Goal: Information Seeking & Learning: Find specific fact

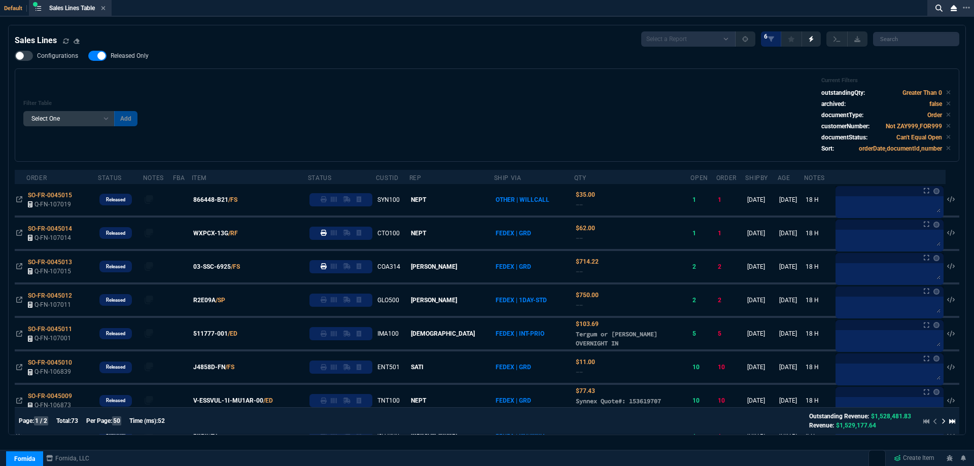
select select
click at [142, 55] on span "Released Only" at bounding box center [130, 56] width 38 height 8
click at [88, 56] on input "Released Only" at bounding box center [88, 56] width 1 height 1
click at [141, 55] on span "Released Only" at bounding box center [130, 56] width 38 height 8
click at [88, 56] on input "Released Only" at bounding box center [88, 56] width 1 height 1
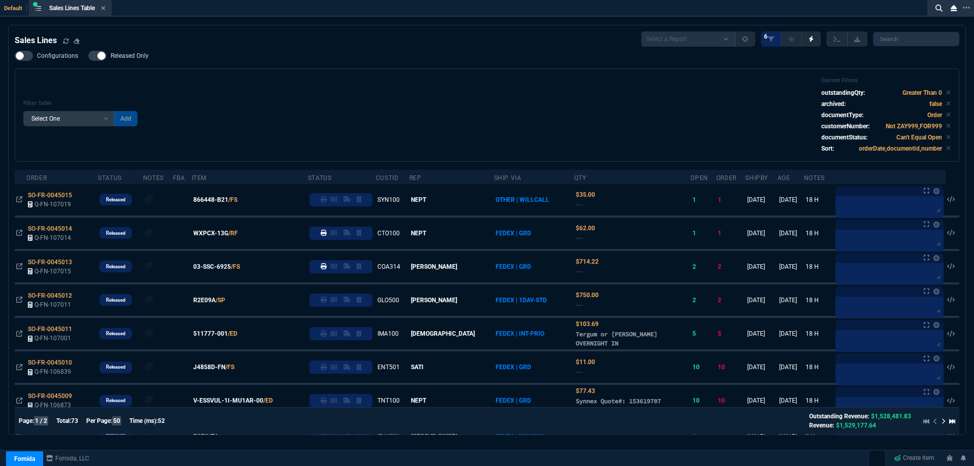
click at [337, 87] on div "Filter Table Select One Add Filter () Age () ATS () Cond (itemVariantCode) Cust…" at bounding box center [486, 115] width 927 height 76
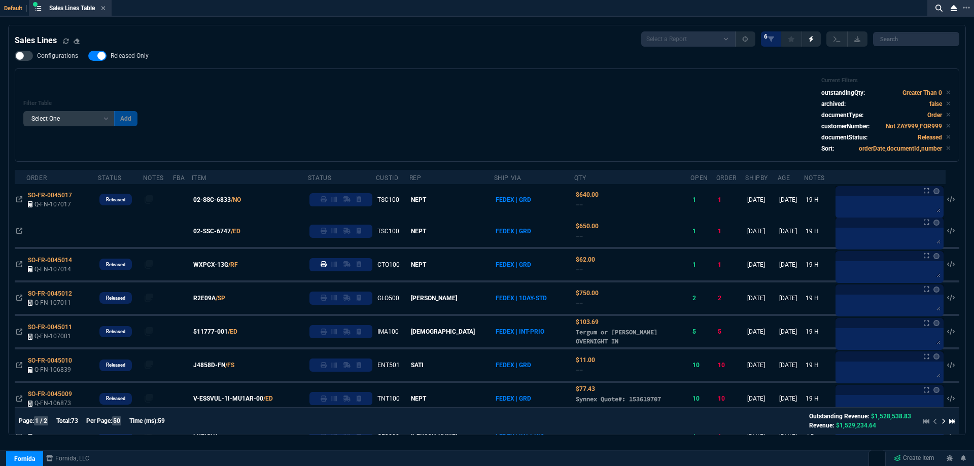
click at [113, 54] on span "Released Only" at bounding box center [130, 56] width 38 height 8
click at [88, 56] on input "Released Only" at bounding box center [88, 56] width 1 height 1
checkbox input "false"
click at [340, 100] on div "Filter Table Select One Add Filter () Age () ATS () Cond (itemVariantCode) Cust…" at bounding box center [486, 115] width 927 height 76
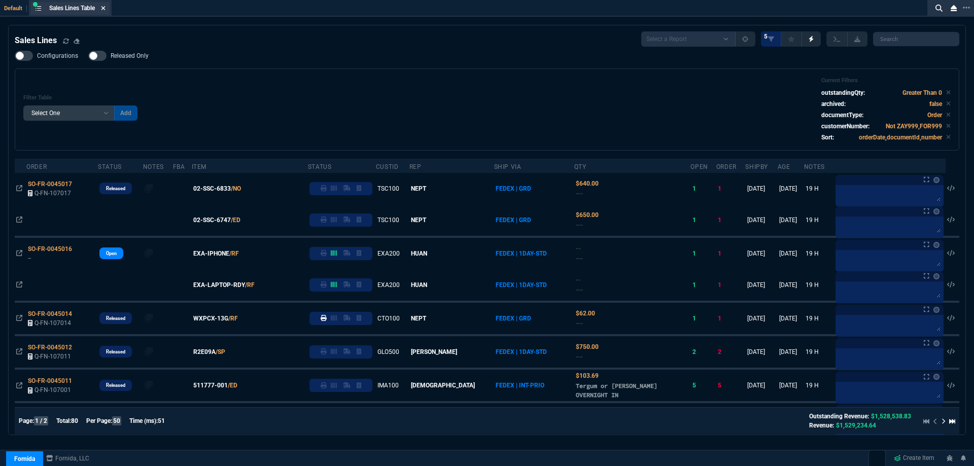
click at [105, 10] on icon at bounding box center [103, 8] width 4 height 4
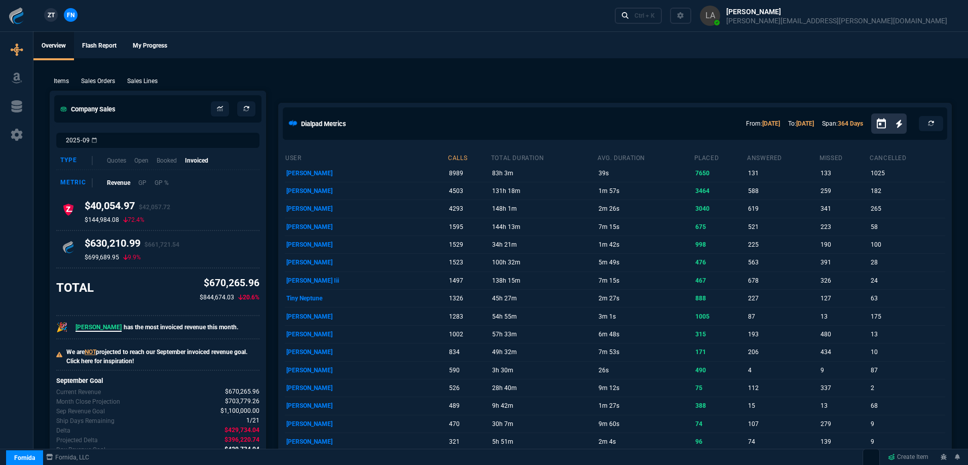
click at [48, 16] on span "ZT" at bounding box center [51, 15] width 7 height 9
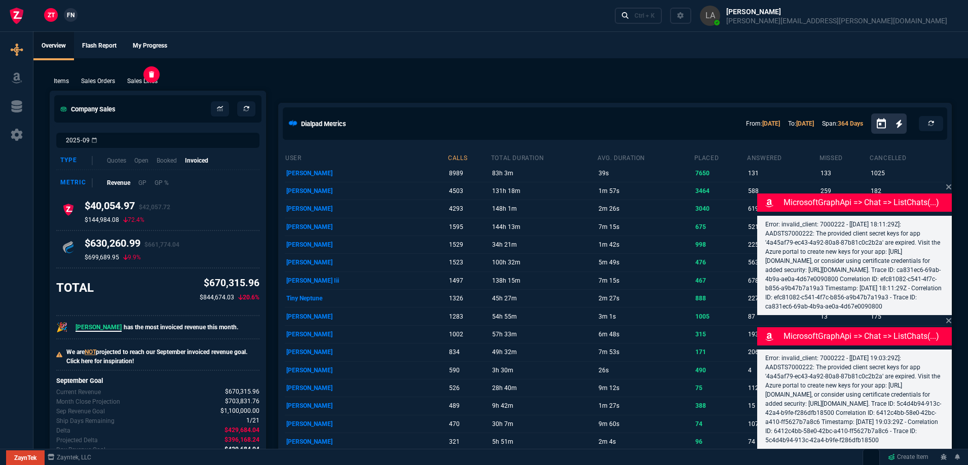
click at [147, 86] on p "Sales Lines" at bounding box center [142, 81] width 30 height 9
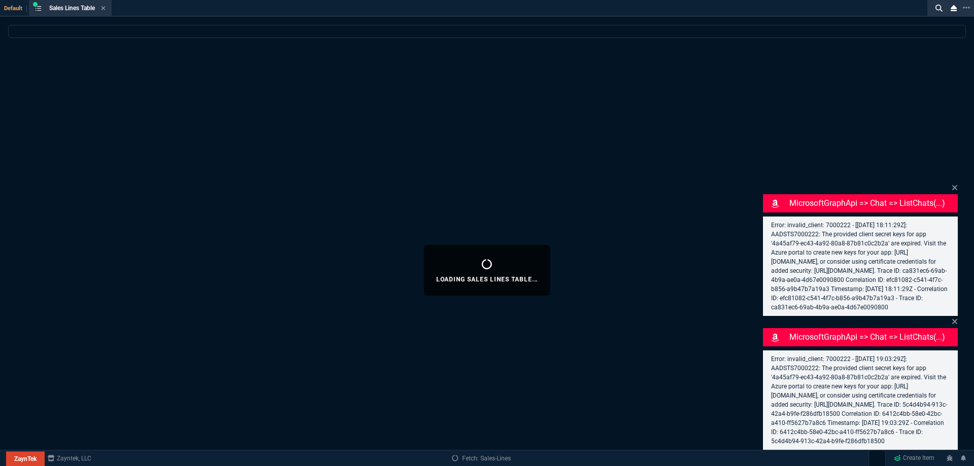
select select
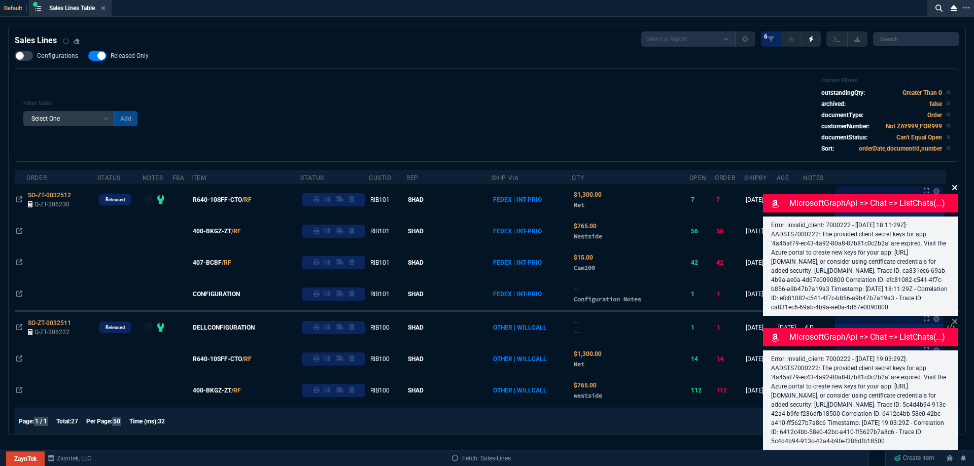
click at [954, 185] on icon at bounding box center [954, 187] width 5 height 5
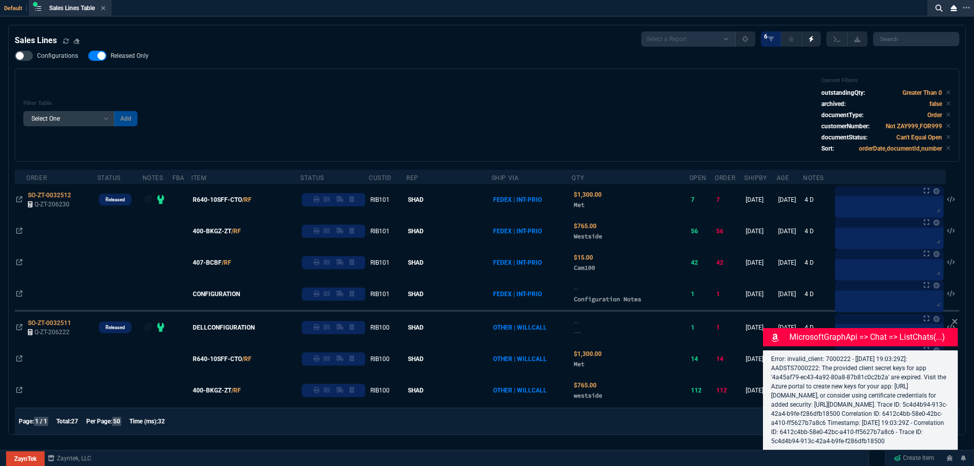
click at [951, 316] on div "MicrosoftGraphApi => chat => listChats(...) Error: invalid_client: 7000222 - [[…" at bounding box center [860, 383] width 195 height 134
click at [956, 319] on icon at bounding box center [954, 321] width 5 height 5
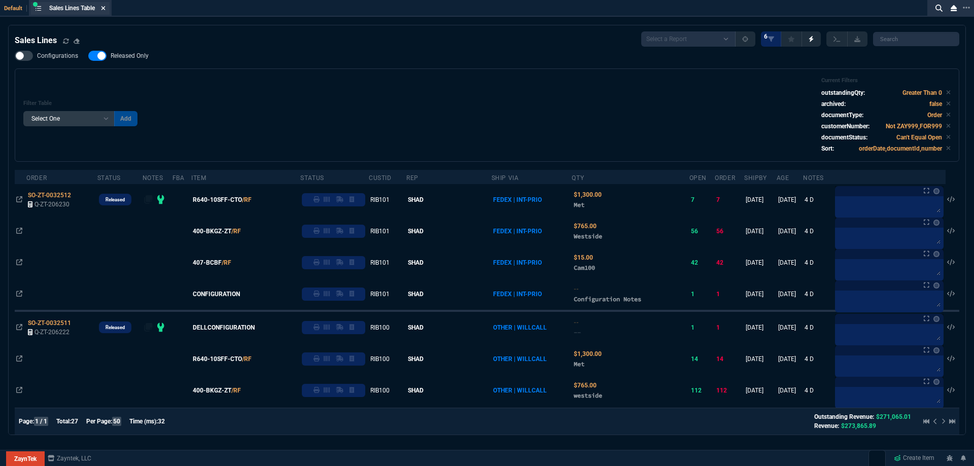
click at [105, 10] on icon at bounding box center [103, 8] width 4 height 4
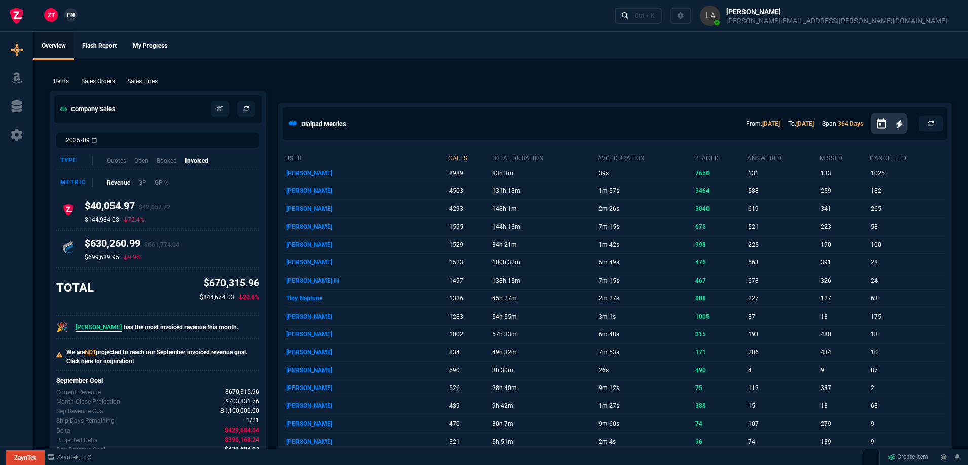
click at [74, 16] on span "FN" at bounding box center [71, 15] width 8 height 9
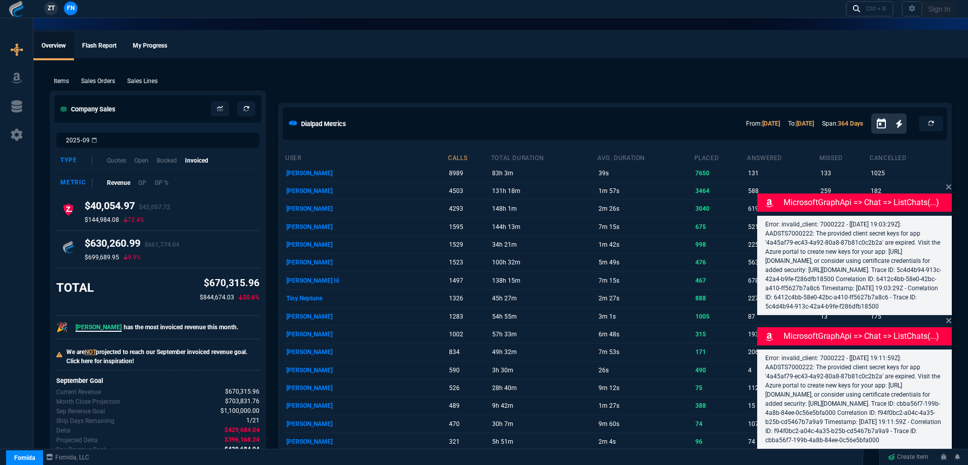
click at [140, 75] on div "Items Sales Orders Sales Lines Add Link" at bounding box center [501, 81] width 903 height 12
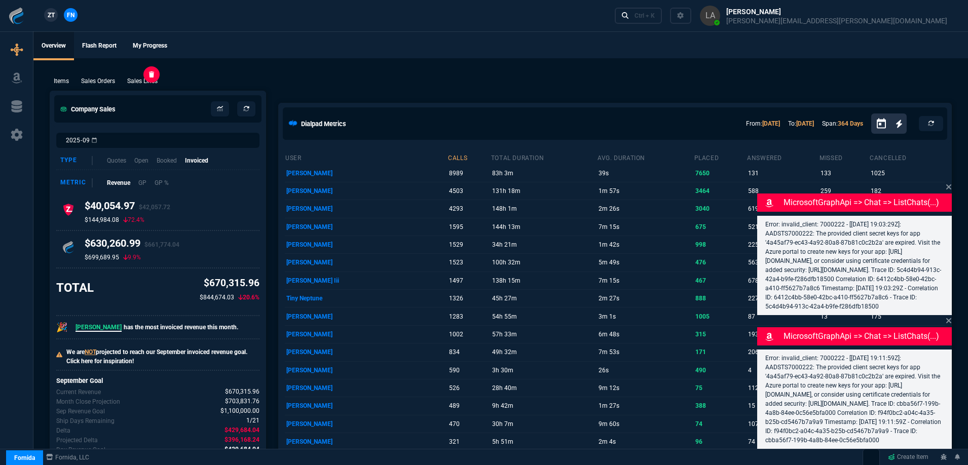
click at [140, 79] on p "Sales Lines" at bounding box center [142, 81] width 30 height 9
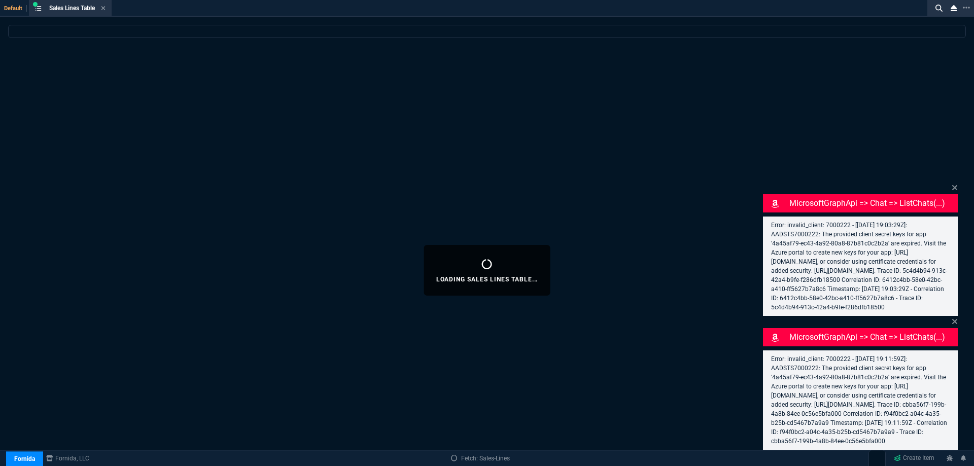
select select
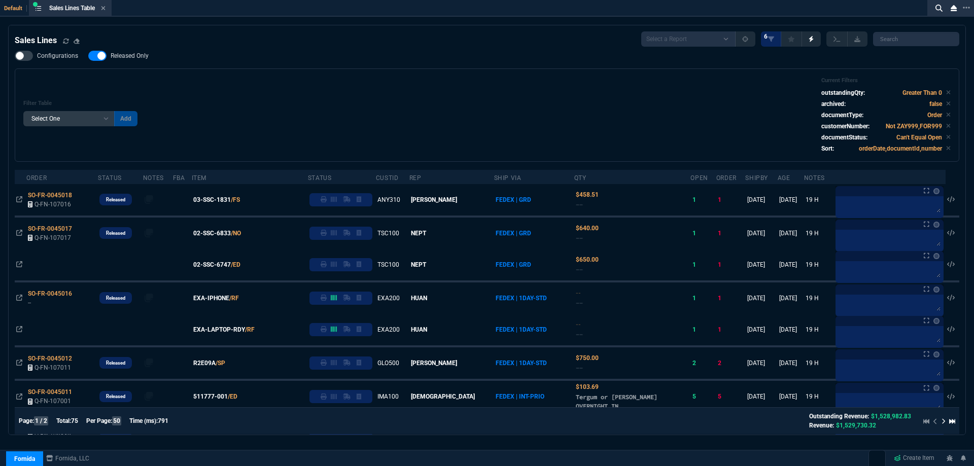
click at [136, 60] on label "Released Only" at bounding box center [123, 56] width 70 height 10
click at [88, 56] on input "Released Only" at bounding box center [88, 56] width 1 height 1
checkbox input "false"
click at [208, 79] on div "Filter Table Select One Add Filter () Age () ATS () Cond (itemVariantCode) Cust…" at bounding box center [486, 115] width 927 height 76
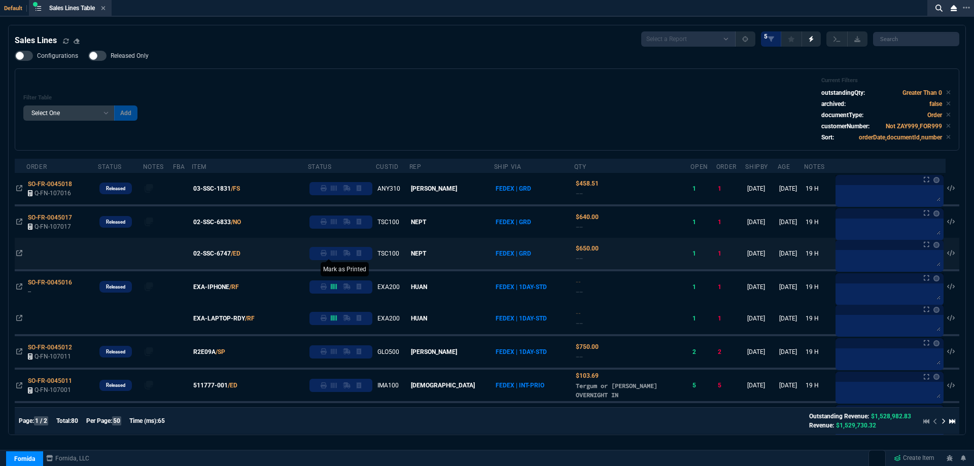
click at [327, 255] on icon at bounding box center [323, 253] width 6 height 6
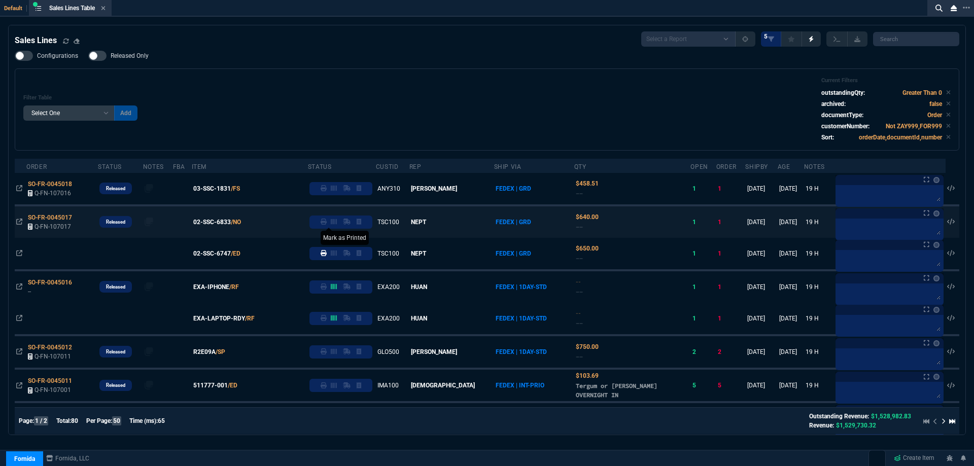
click at [327, 225] on icon at bounding box center [323, 222] width 6 height 6
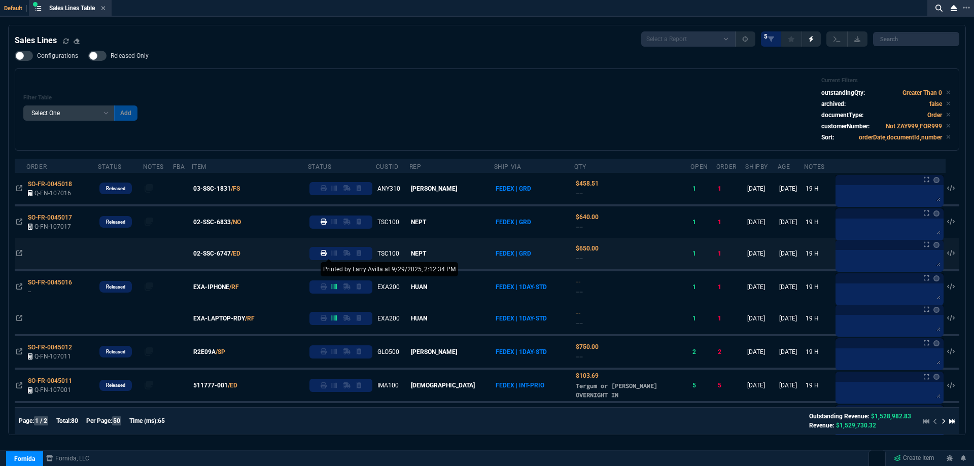
click at [327, 254] on icon at bounding box center [323, 253] width 6 height 6
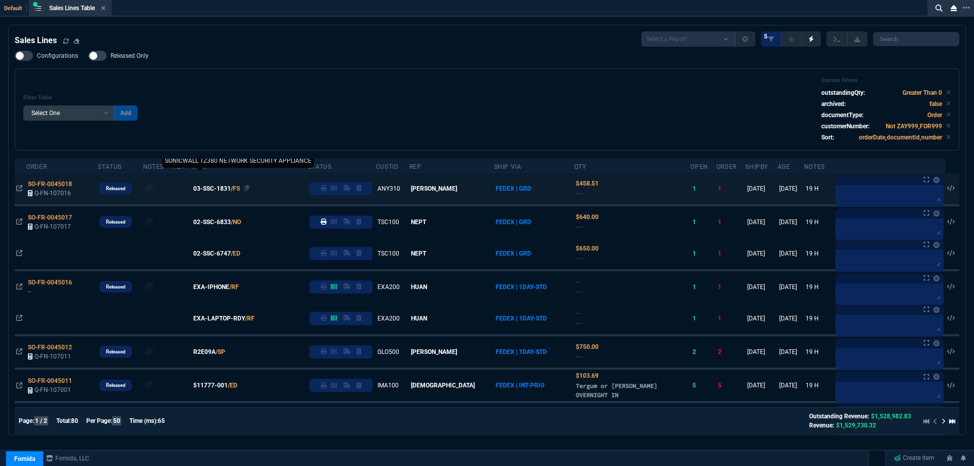
click at [219, 189] on span "03-SSC-1831" at bounding box center [212, 188] width 38 height 9
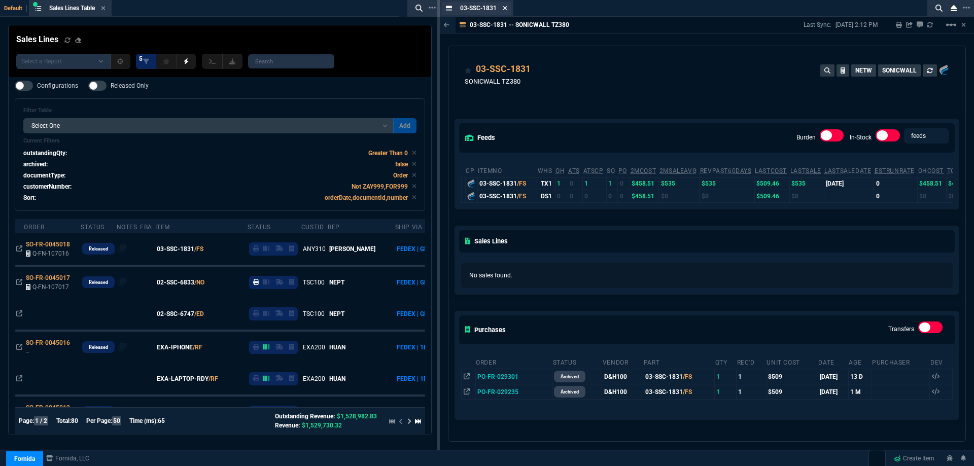
click at [503, 10] on icon at bounding box center [505, 8] width 4 height 4
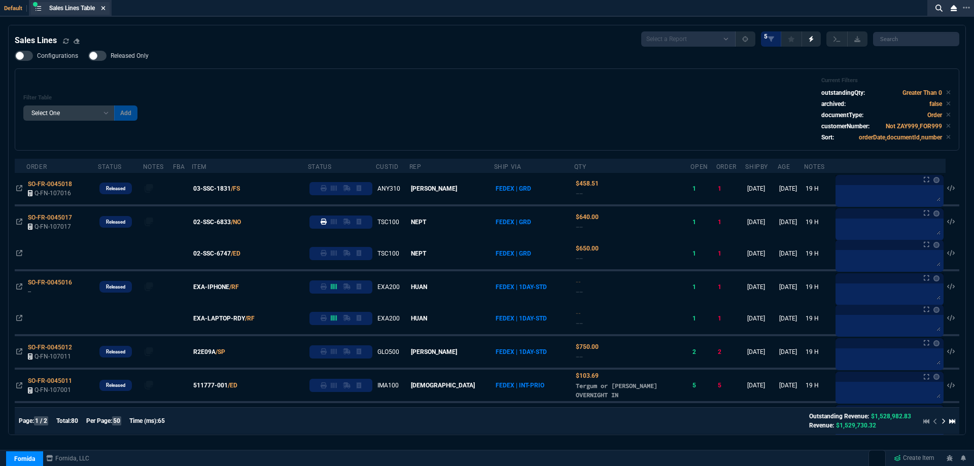
click at [105, 6] on icon at bounding box center [103, 8] width 5 height 6
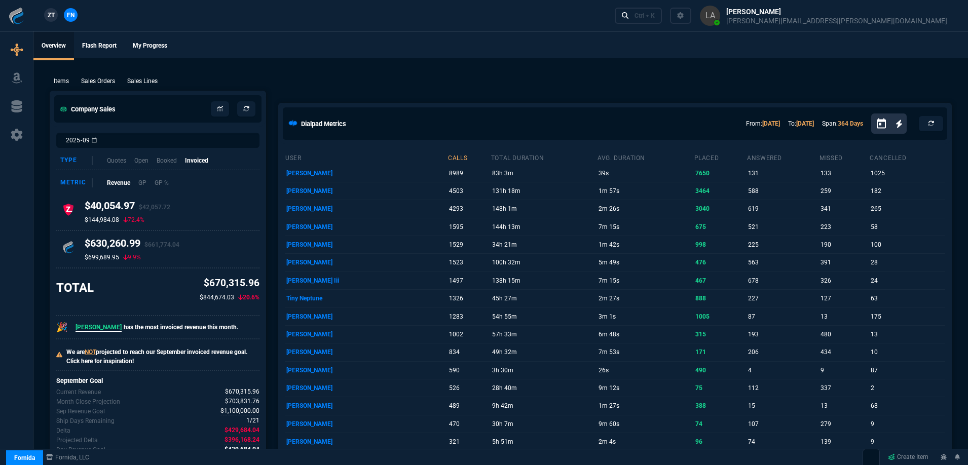
click at [53, 17] on span "ZT" at bounding box center [51, 15] width 7 height 9
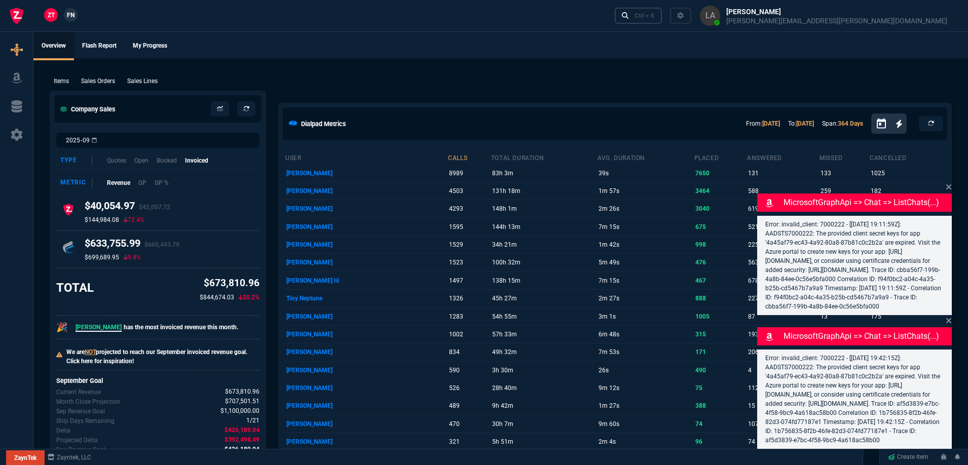
click at [783, 24] on div "Ctrl + K" at bounding box center [785, 15] width 349 height 31
click at [663, 20] on link "Ctrl + K" at bounding box center [639, 16] width 48 height 16
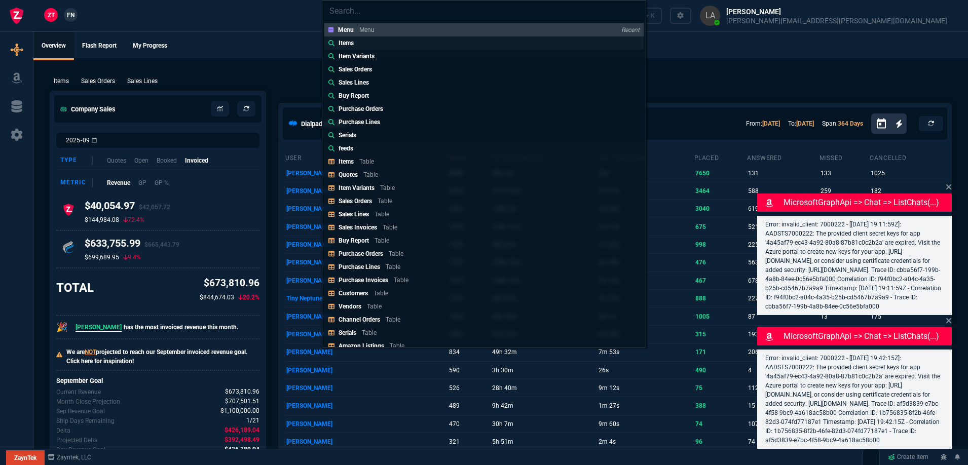
click at [358, 42] on link "Items" at bounding box center [484, 43] width 319 height 13
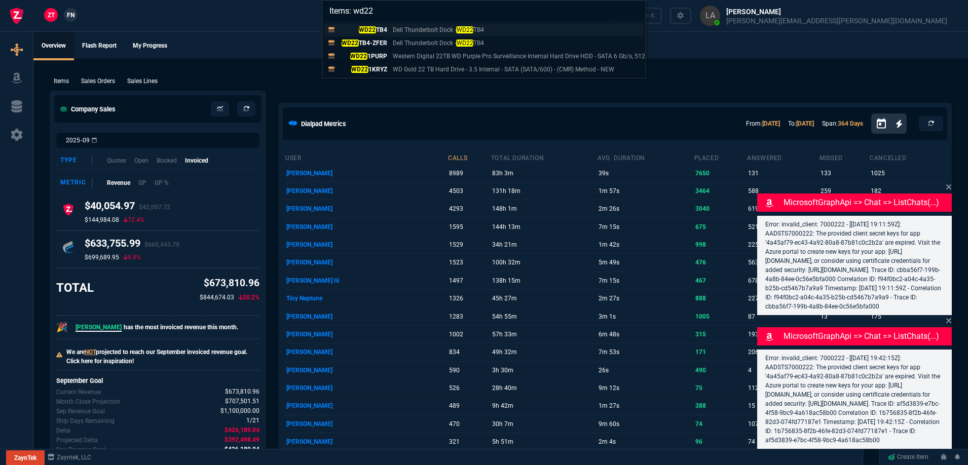
type input "Items: wd22"
click at [371, 31] on mark "WD22" at bounding box center [367, 29] width 17 height 7
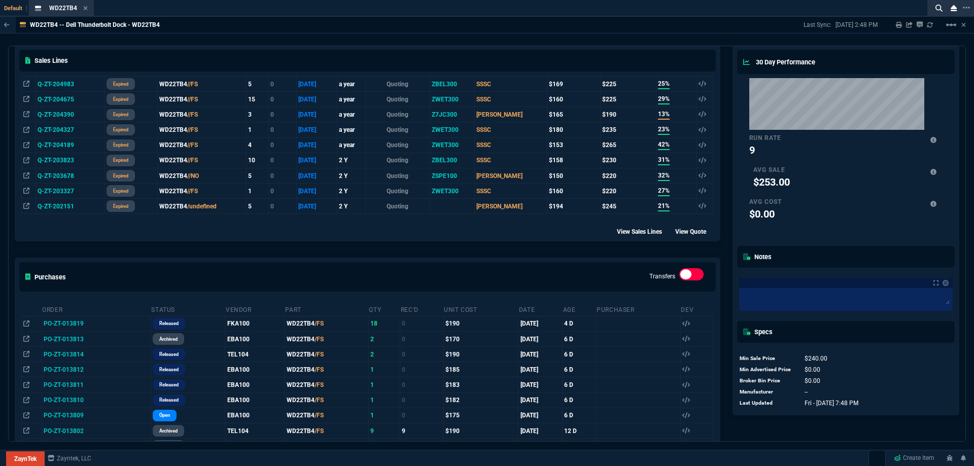
scroll to position [456, 0]
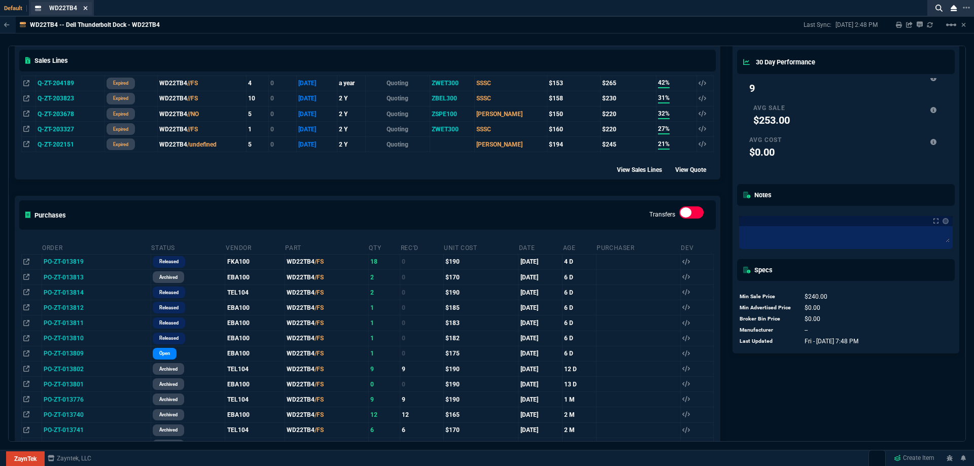
click at [86, 5] on nx-icon at bounding box center [85, 9] width 5 height 8
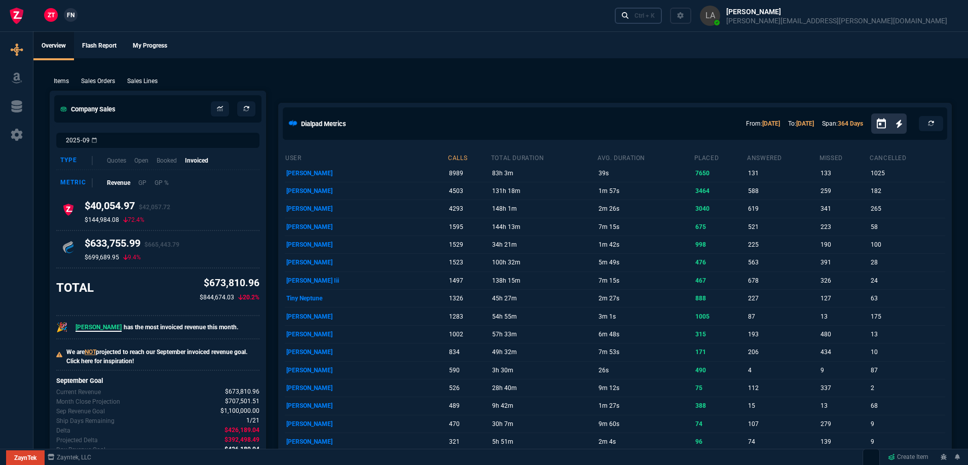
click at [663, 20] on link "Ctrl + K" at bounding box center [639, 16] width 48 height 16
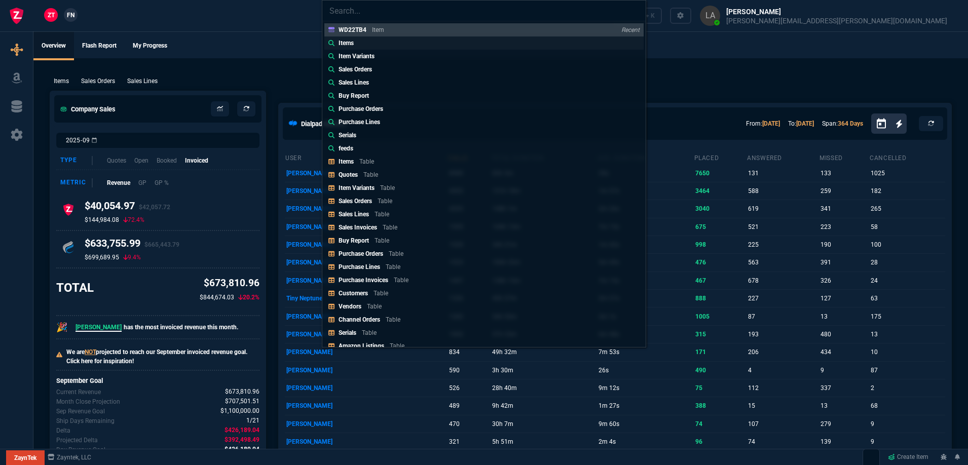
click at [395, 42] on link "Items" at bounding box center [484, 43] width 319 height 13
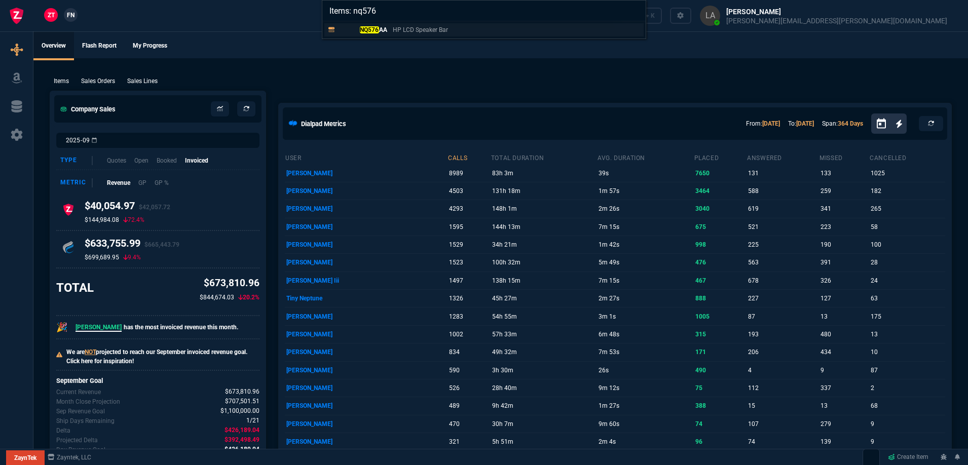
type input "Items: nq576"
click at [393, 33] on p "HP LCD Speaker Bar" at bounding box center [420, 29] width 55 height 9
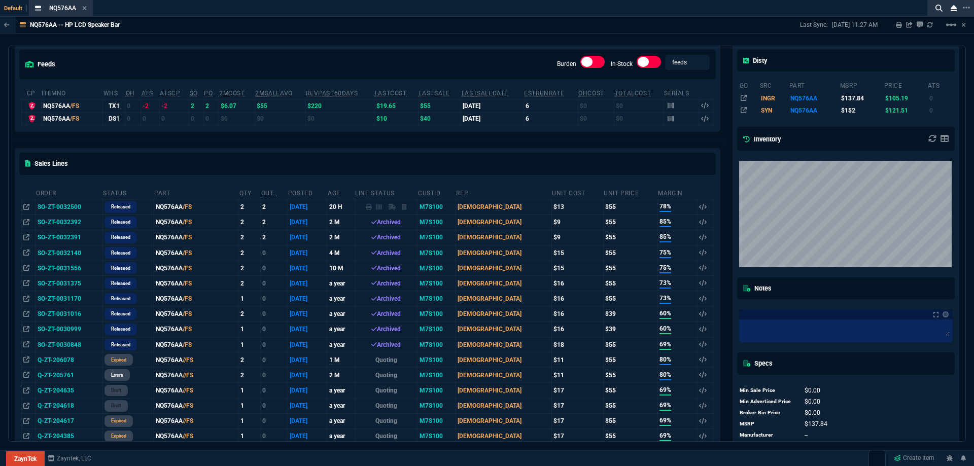
scroll to position [0, 0]
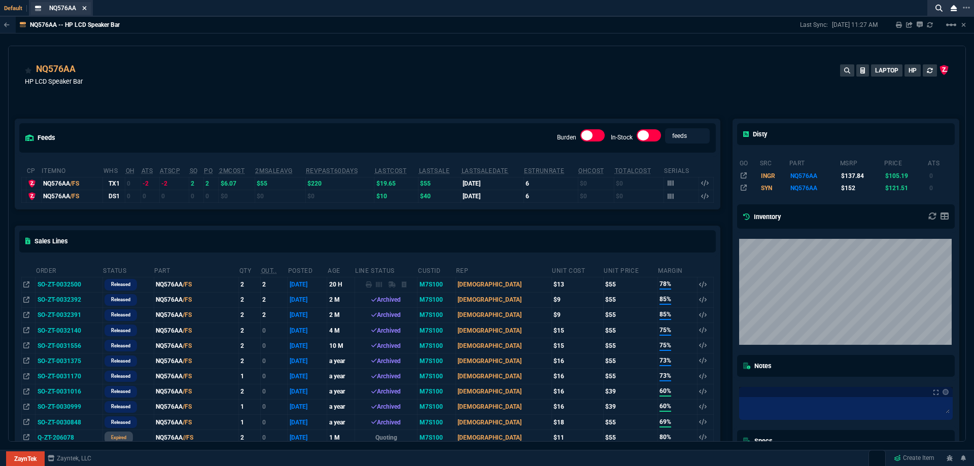
click at [86, 7] on icon at bounding box center [85, 8] width 4 height 4
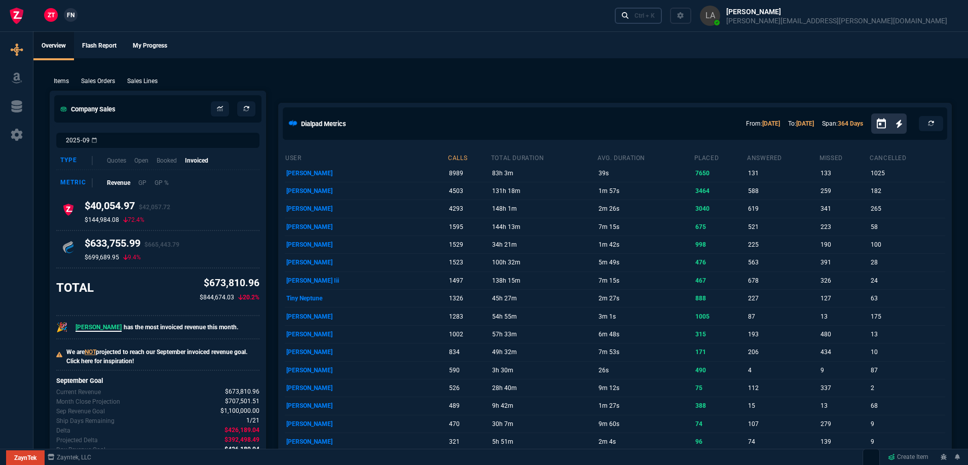
click at [655, 15] on div "Ctrl + K" at bounding box center [645, 16] width 20 height 8
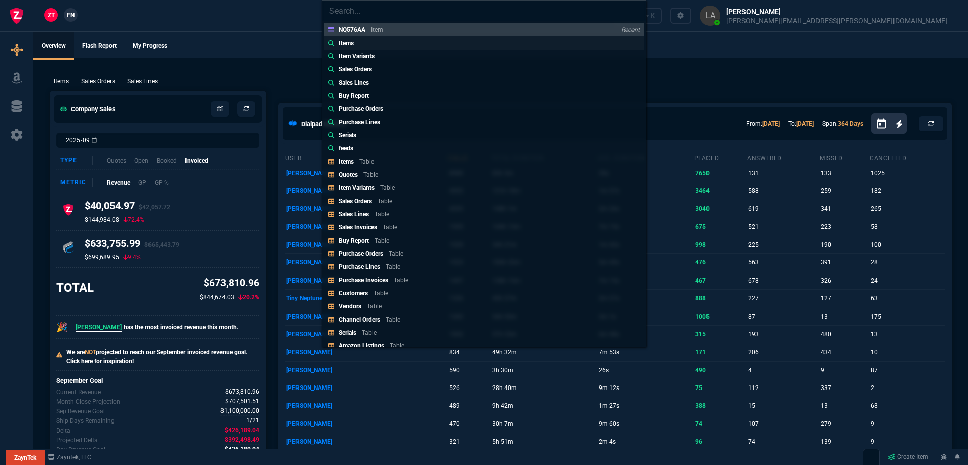
click at [355, 45] on div "Items" at bounding box center [348, 43] width 19 height 9
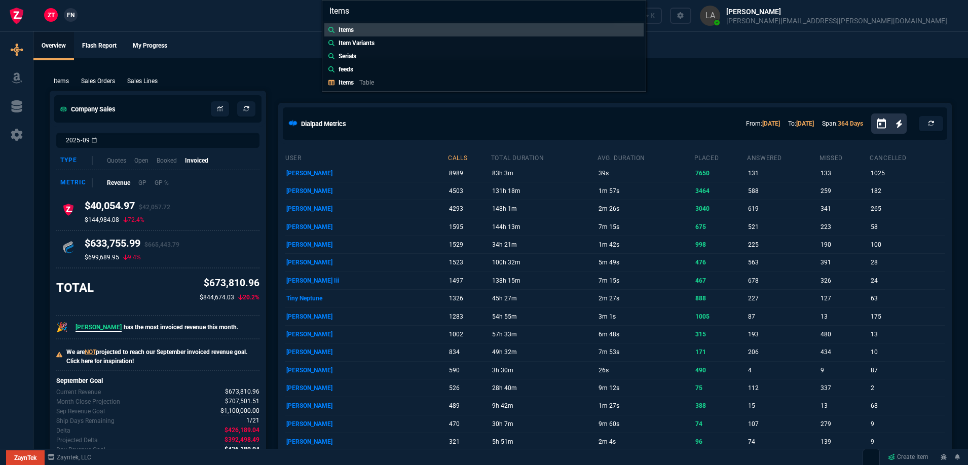
click at [361, 22] on div "Items Item Variants Serials feeds Items Table" at bounding box center [483, 56] width 323 height 70
click at [359, 27] on link "Items" at bounding box center [484, 29] width 319 height 13
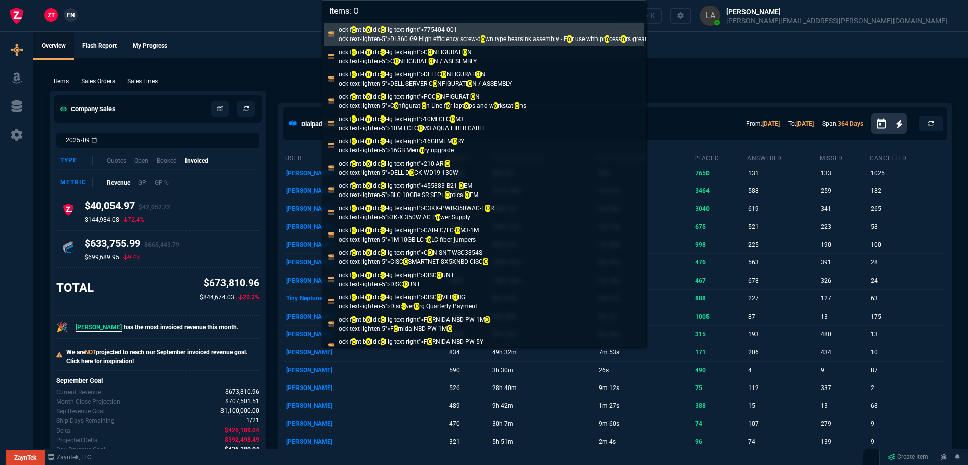
type input "Items:"
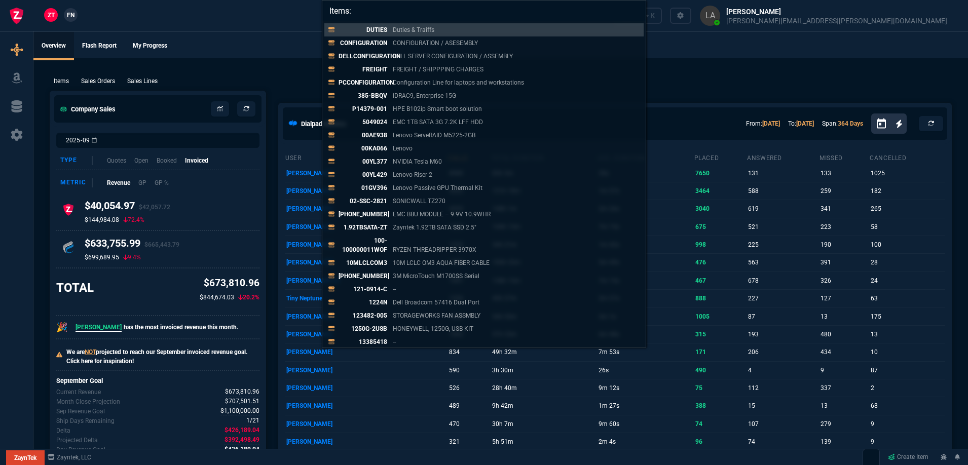
click at [791, 76] on div "Items: DUTIES Duties & Traiffs CONFIGURATION CONFIGURATION / ASESEMBLY DELLCONF…" at bounding box center [484, 232] width 968 height 465
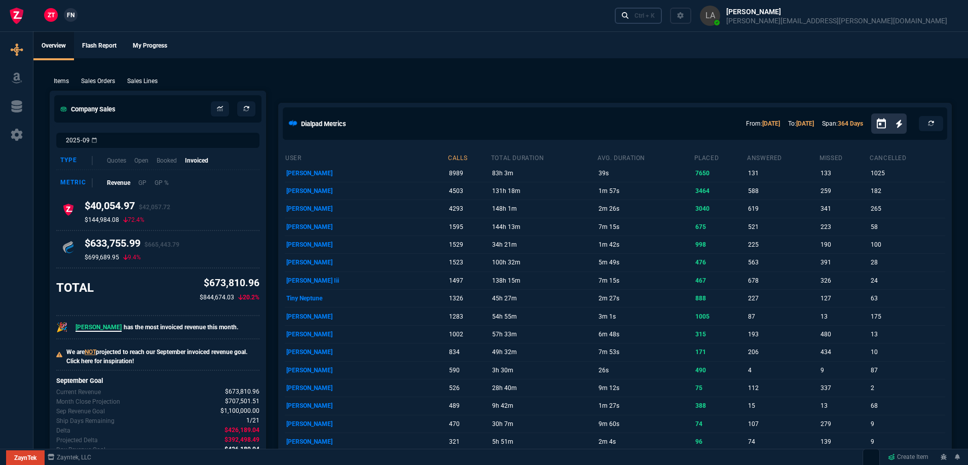
click at [663, 20] on link "Ctrl + K" at bounding box center [639, 16] width 48 height 16
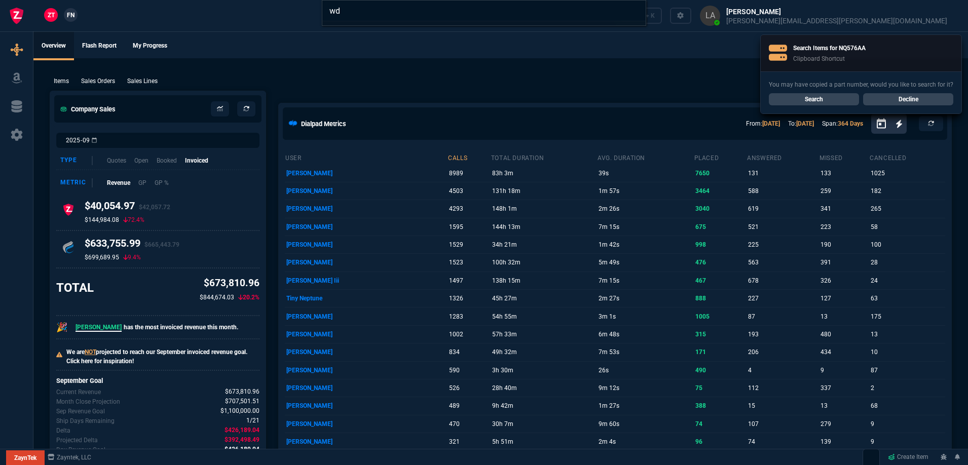
type input "wd"
click at [696, 32] on div "wd" at bounding box center [484, 232] width 968 height 465
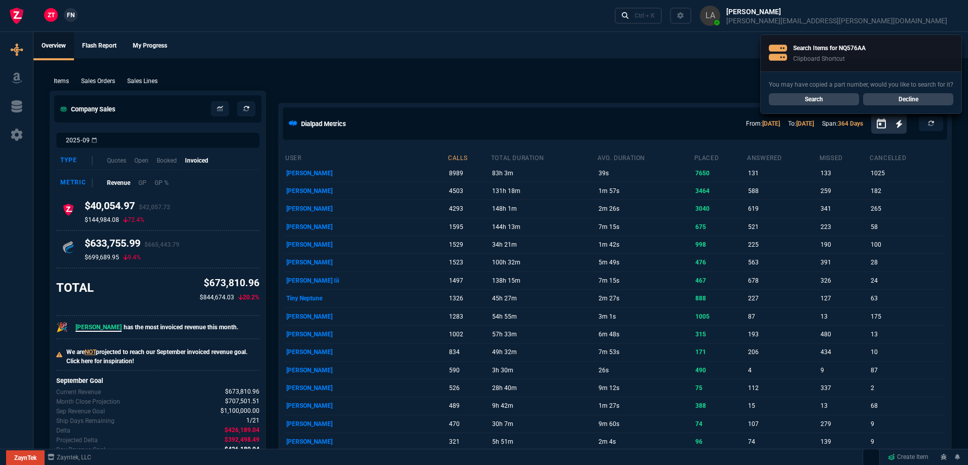
click at [883, 93] on div "You may have copied a part number, would you like to search for it? Search Decl…" at bounding box center [861, 92] width 201 height 42
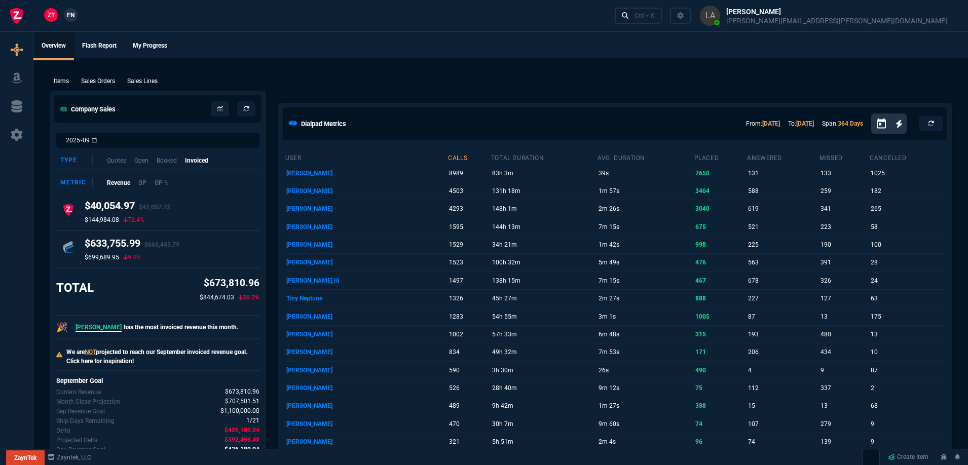
drag, startPoint x: 63, startPoint y: 14, endPoint x: 73, endPoint y: 14, distance: 9.1
click at [64, 14] on nx-fornida-client-manager "ZT FN" at bounding box center [61, 15] width 40 height 15
click at [73, 14] on span "FN" at bounding box center [71, 15] width 8 height 9
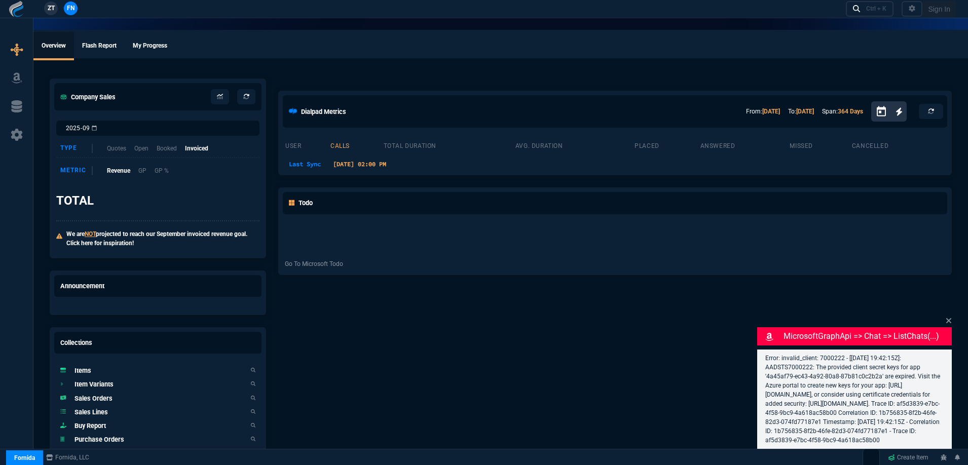
click at [521, 65] on div "Company Sales 2025-09 Type Quotes Open Booked Invoiced Metric Revenue GP GP % T…" at bounding box center [500, 311] width 935 height 507
click at [522, 66] on div "Company Sales 2025-09 Type Quotes Open Booked Invoiced Metric Revenue GP GP % T…" at bounding box center [500, 311] width 935 height 507
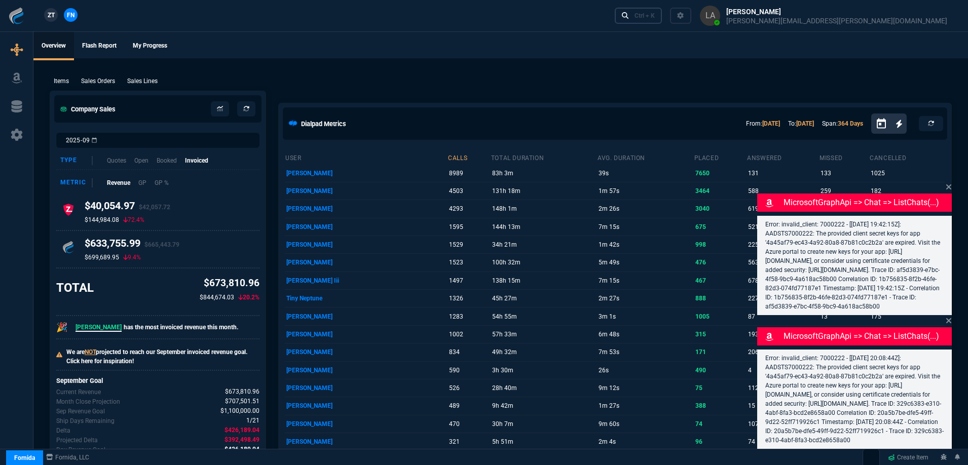
click at [663, 22] on link "Ctrl + K" at bounding box center [639, 16] width 48 height 16
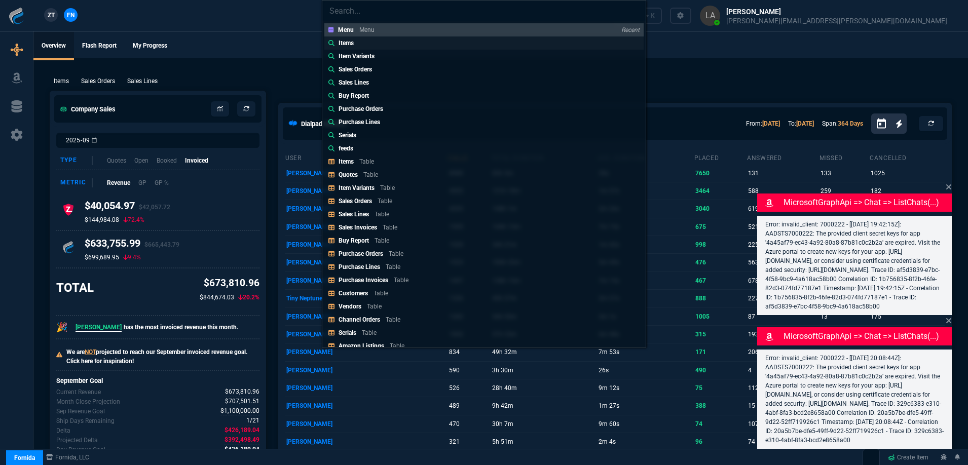
click at [367, 38] on link "Items" at bounding box center [484, 43] width 319 height 13
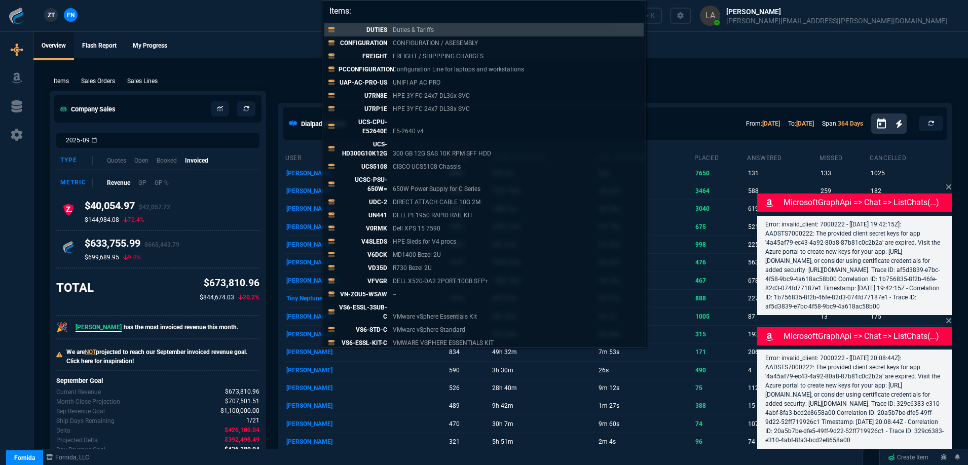
paste input "OGP281"
type input "Items: OGP281"
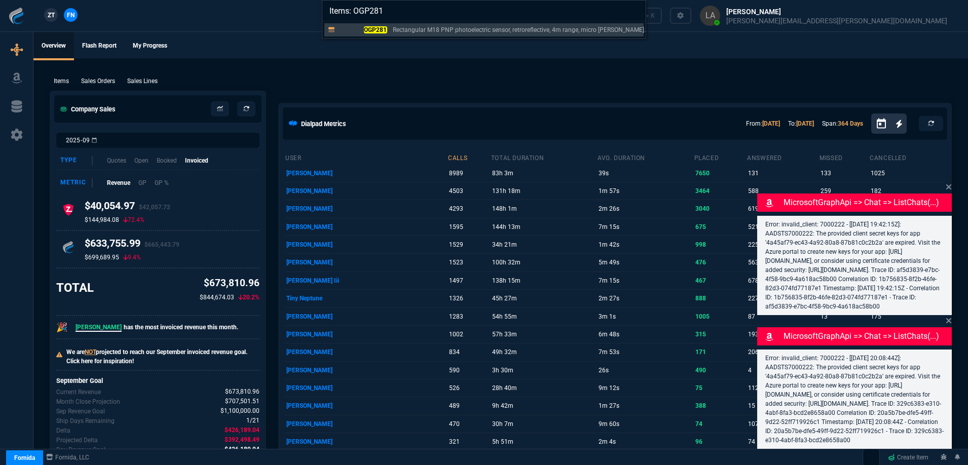
click at [370, 35] on link "OGP281 Rectangular M18 PNP photoelectric sensor, retroreflective, 4m range, mic…" at bounding box center [484, 29] width 319 height 13
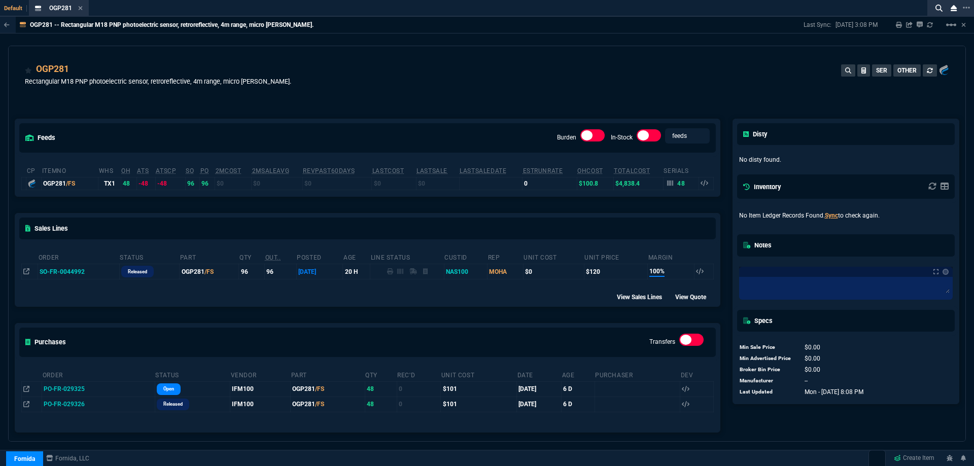
click at [454, 78] on div "OGP281 Rectangular M18 PNP photoelectric sensor, retroreflective, 4m range, mic…" at bounding box center [487, 80] width 924 height 36
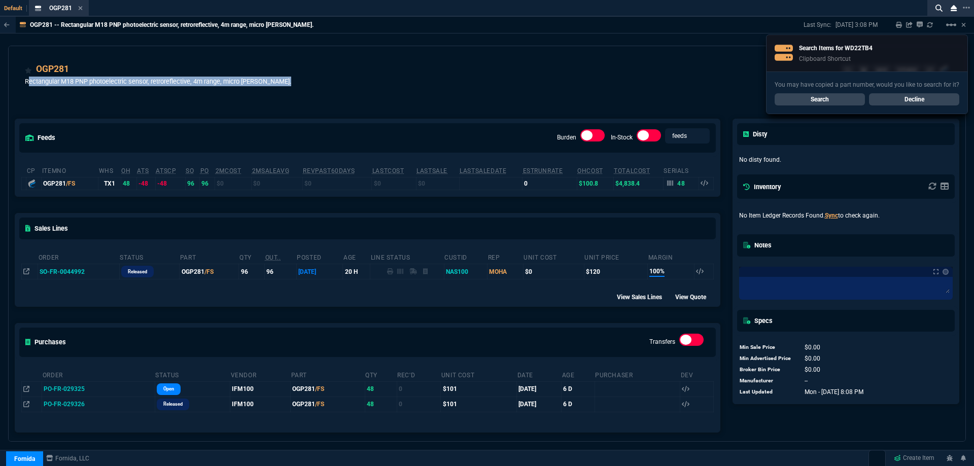
click at [454, 78] on div "OGP281 Rectangular M18 PNP photoelectric sensor, retroreflective, 4m range, mic…" at bounding box center [487, 80] width 924 height 36
click at [800, 98] on link "Search" at bounding box center [819, 99] width 90 height 12
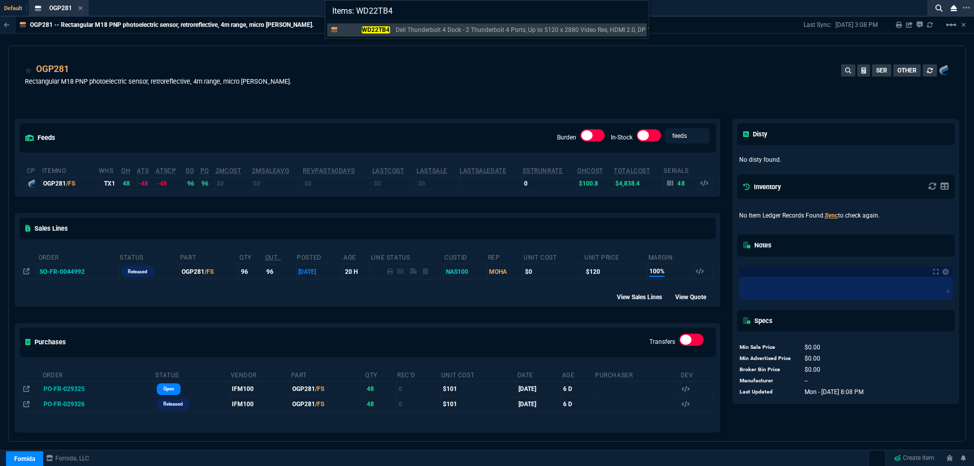
click at [365, 33] on p "WD22TB4" at bounding box center [365, 29] width 49 height 9
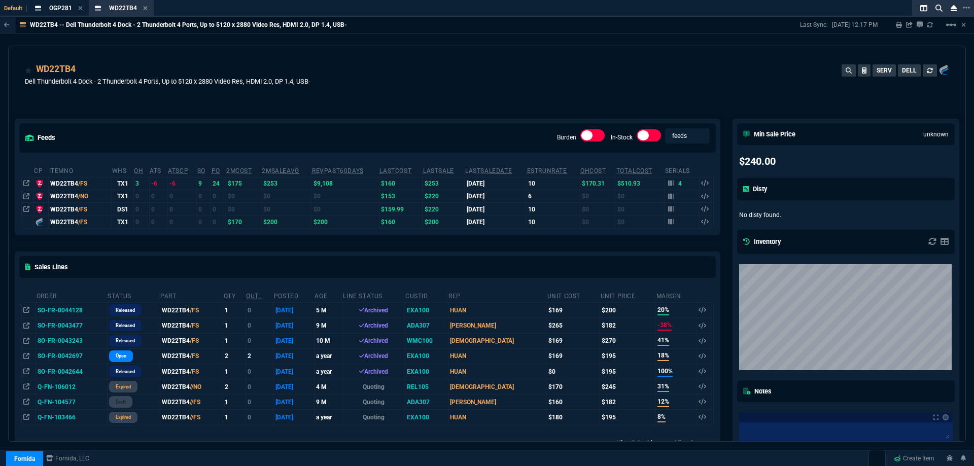
click at [507, 98] on div "feeds Burden In-Stock feeds prices cp ItemNo WHS OH ATS ATSCP SO PO 2MCost 2MSa…" at bounding box center [367, 355] width 717 height 518
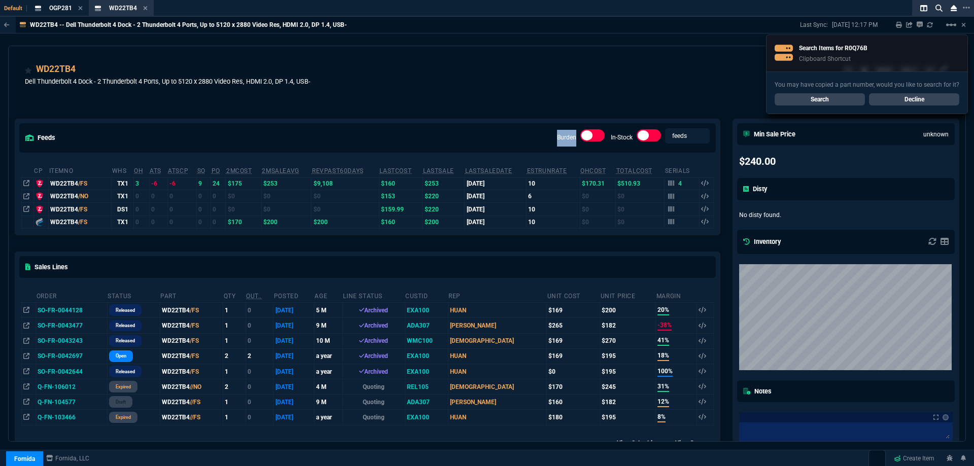
click at [507, 98] on div "feeds Burden In-Stock feeds prices cp ItemNo WHS OH ATS ATSCP SO PO 2MCost 2MSa…" at bounding box center [367, 355] width 717 height 518
click at [856, 96] on link "Search" at bounding box center [819, 99] width 90 height 12
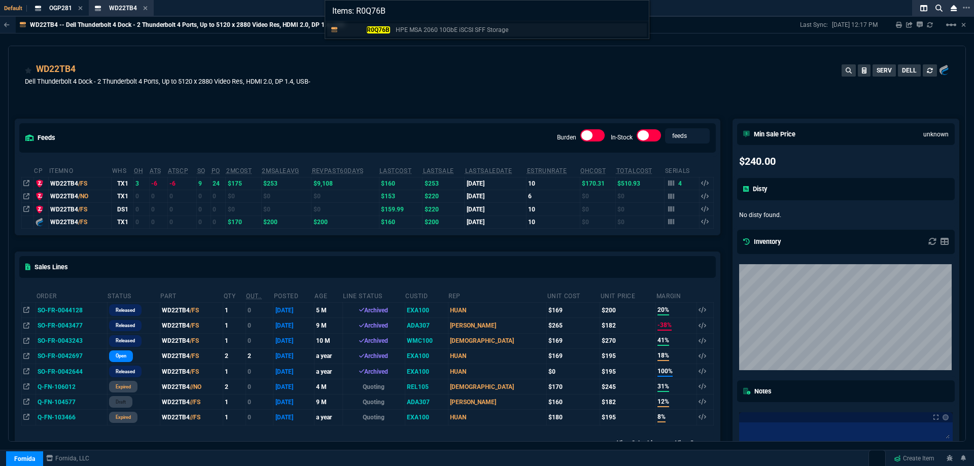
click at [380, 32] on mark "R0Q76B" at bounding box center [378, 29] width 23 height 7
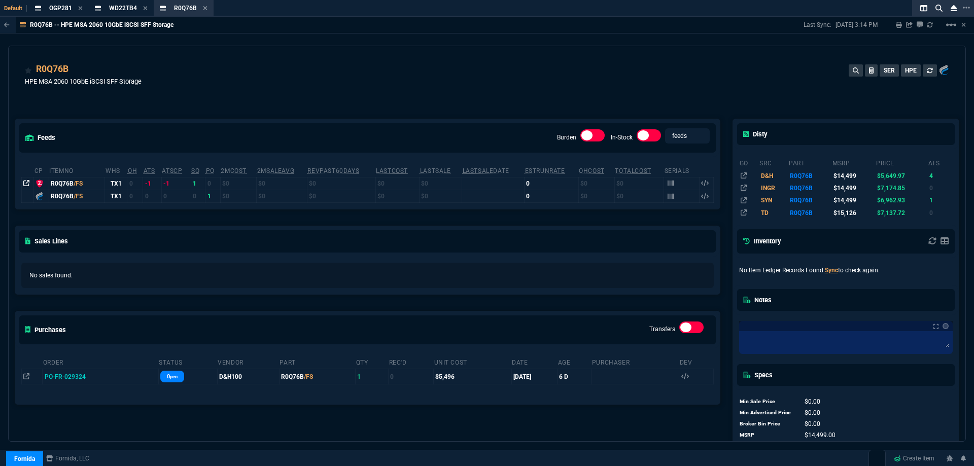
click at [23, 184] on icon at bounding box center [26, 183] width 6 height 6
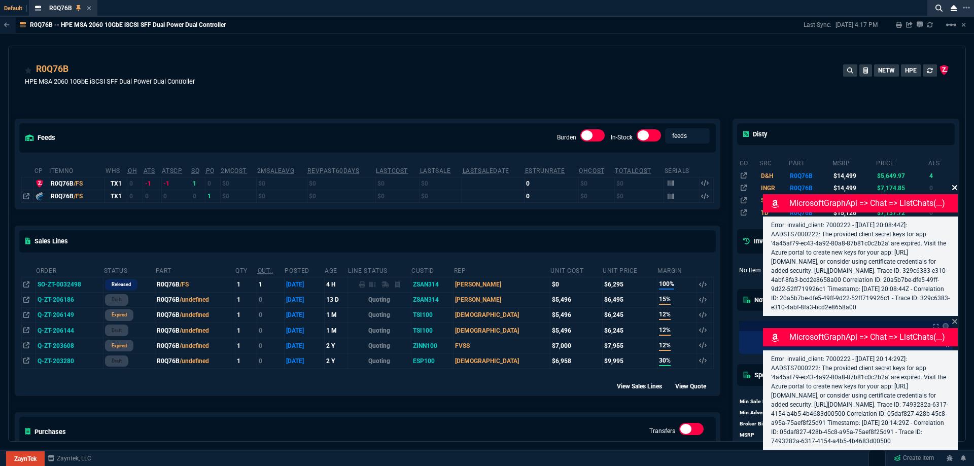
click at [956, 185] on icon at bounding box center [954, 187] width 5 height 5
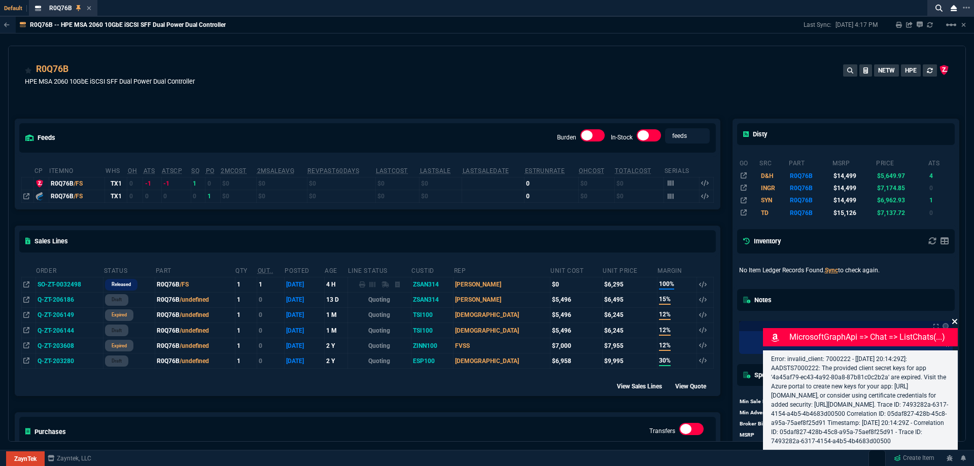
click at [955, 319] on icon at bounding box center [954, 321] width 5 height 5
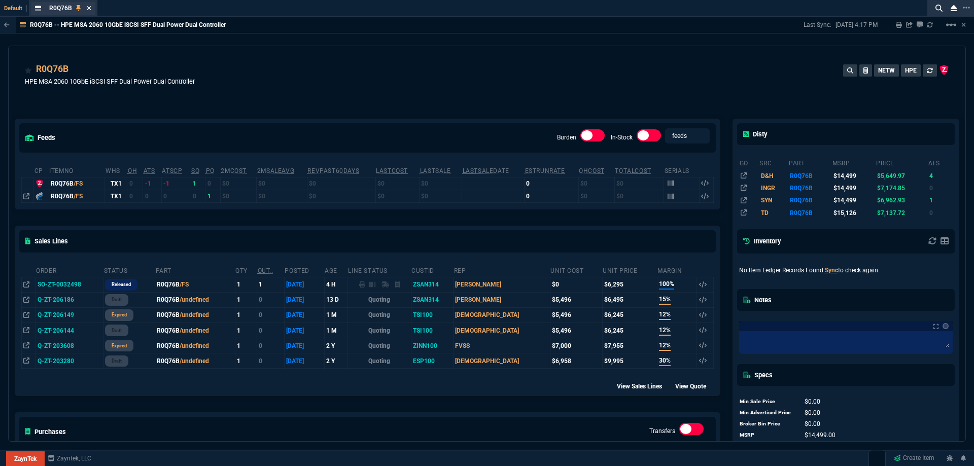
click at [88, 11] on fa-icon at bounding box center [89, 8] width 5 height 7
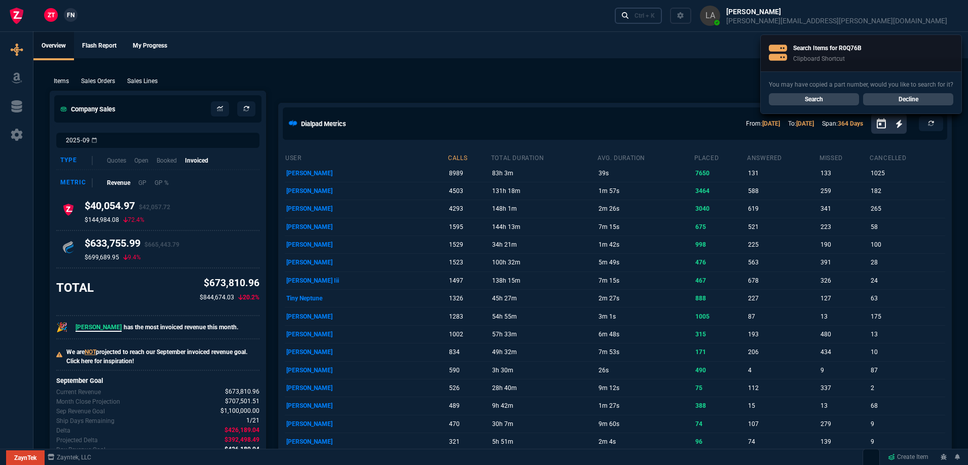
click at [655, 17] on div "Ctrl + K" at bounding box center [645, 16] width 20 height 8
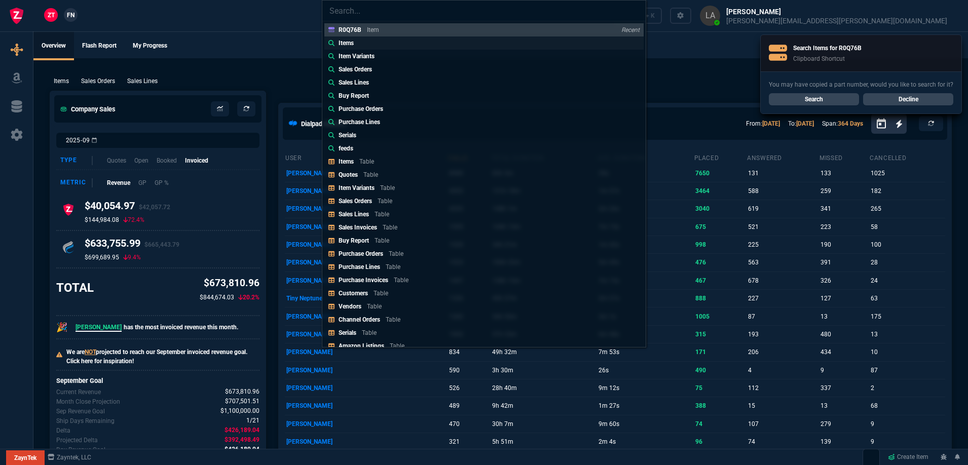
click at [362, 45] on link "Items" at bounding box center [484, 43] width 319 height 13
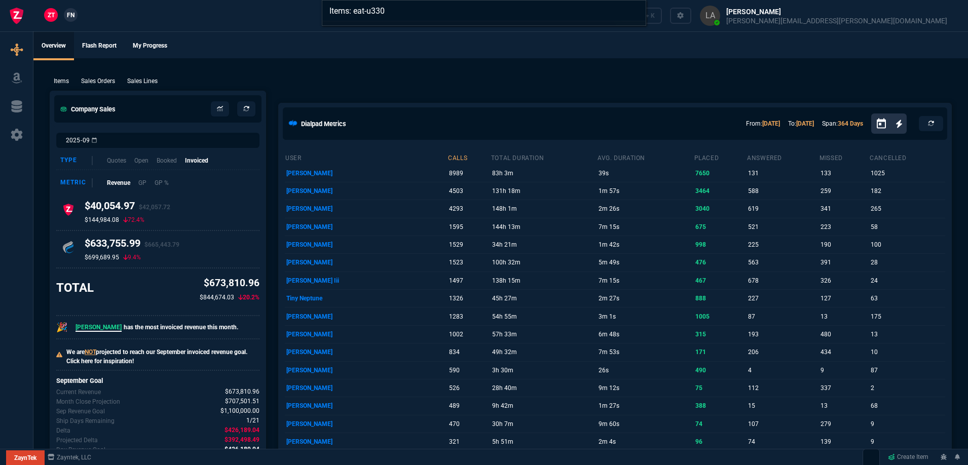
type input "Items: eat-u330"
click at [69, 13] on div "Items: eat-u330" at bounding box center [484, 232] width 968 height 465
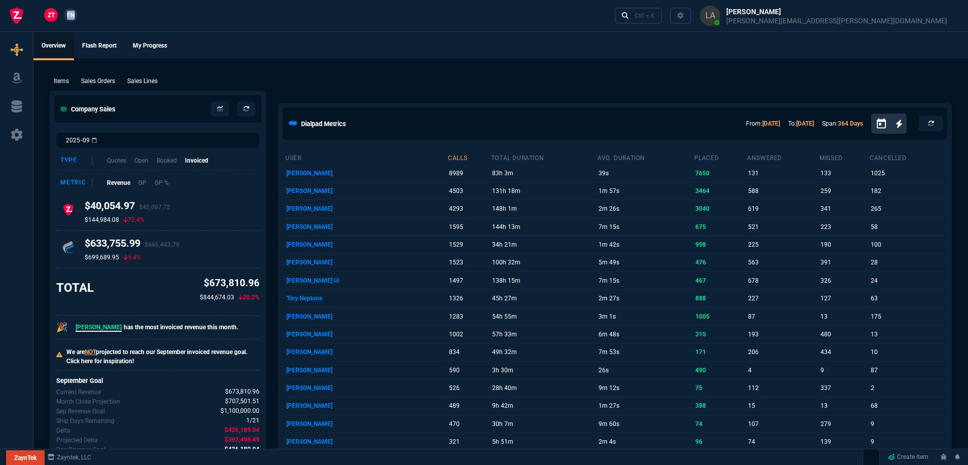
click at [68, 13] on span "FN" at bounding box center [71, 15] width 8 height 9
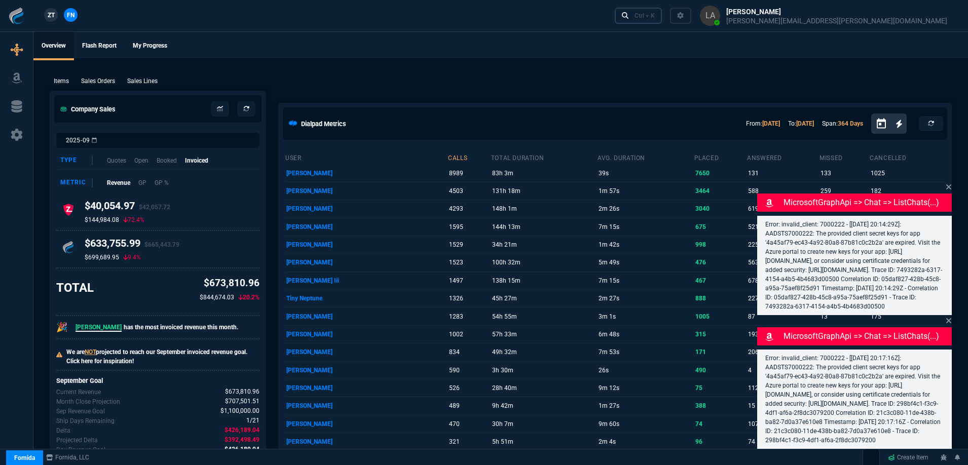
click at [663, 23] on link "Ctrl + K" at bounding box center [639, 16] width 48 height 16
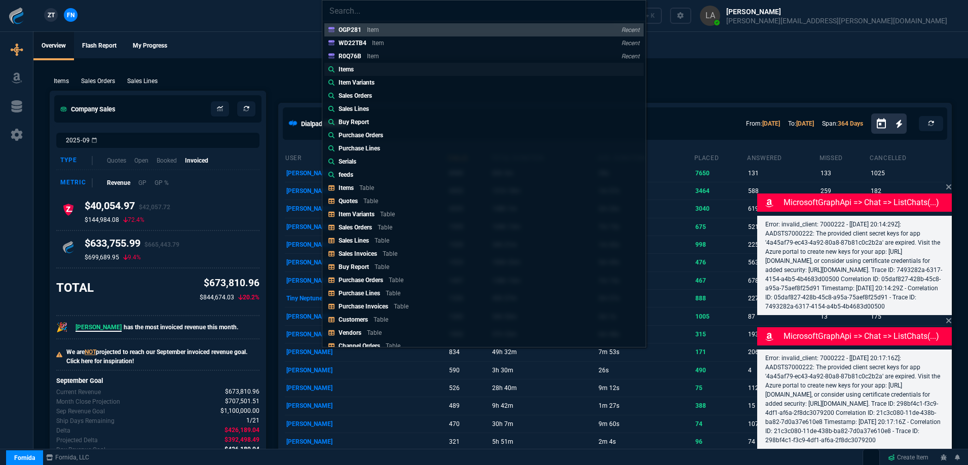
click at [361, 67] on link "Items" at bounding box center [484, 69] width 319 height 13
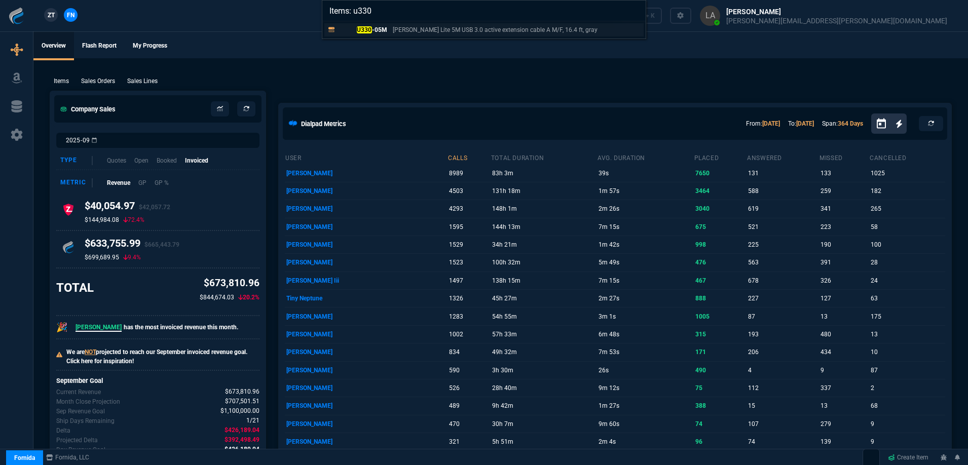
type input "Items: u330"
click at [371, 25] on link "U330 -05M [PERSON_NAME] Lite 5M USB 3.0 active extension cable A M/F, 16.4 ft, …" at bounding box center [484, 29] width 319 height 13
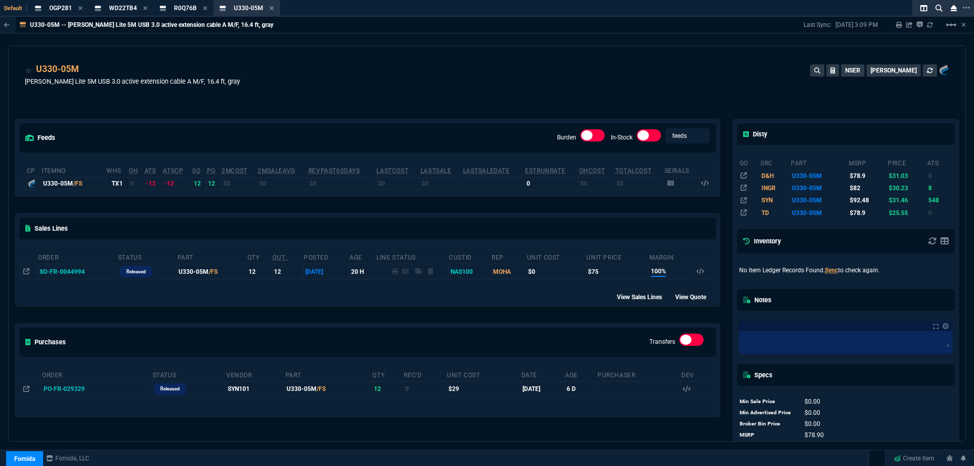
drag, startPoint x: 271, startPoint y: 9, endPoint x: 260, endPoint y: 9, distance: 11.2
click at [271, 9] on icon at bounding box center [272, 8] width 4 height 4
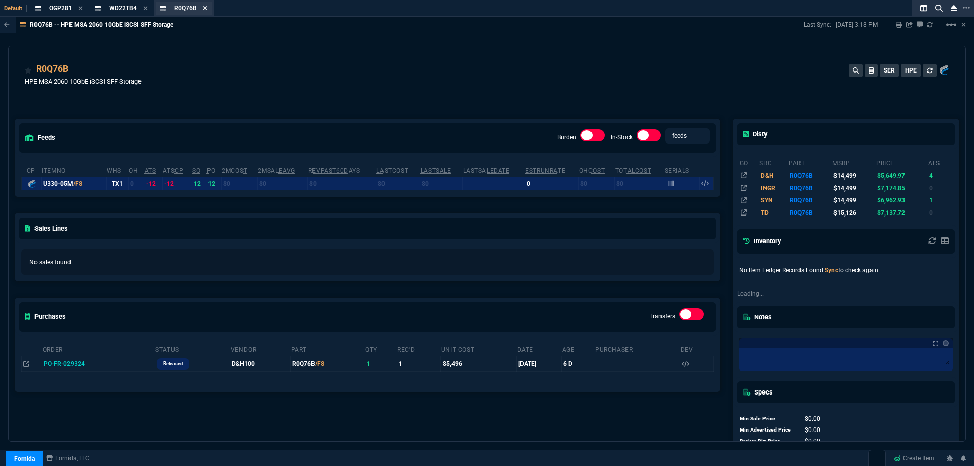
click at [203, 10] on icon at bounding box center [205, 8] width 5 height 6
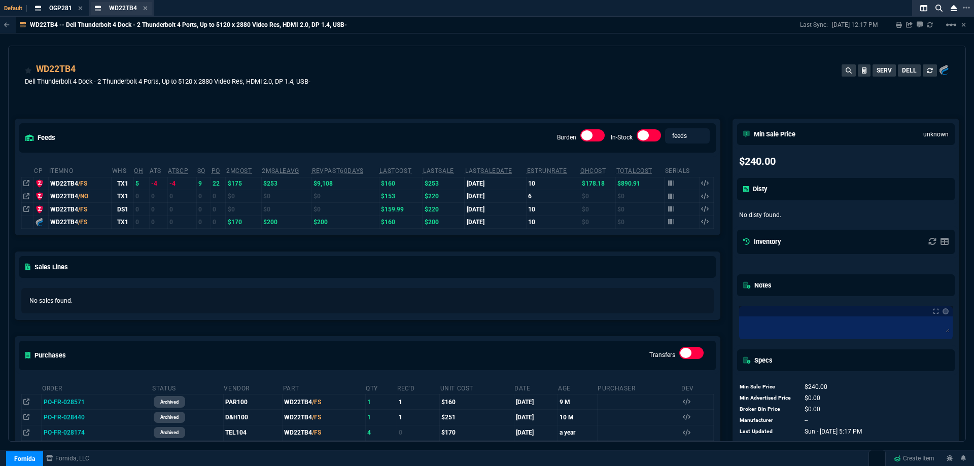
click at [148, 9] on div "WD22TB4 Item" at bounding box center [121, 8] width 61 height 13
click at [143, 9] on icon at bounding box center [145, 8] width 5 height 6
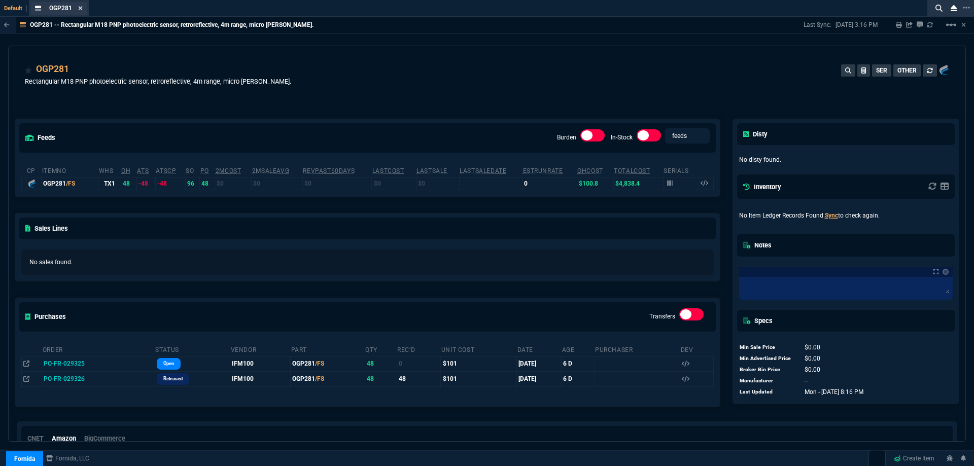
click at [82, 11] on fa-icon at bounding box center [80, 8] width 5 height 7
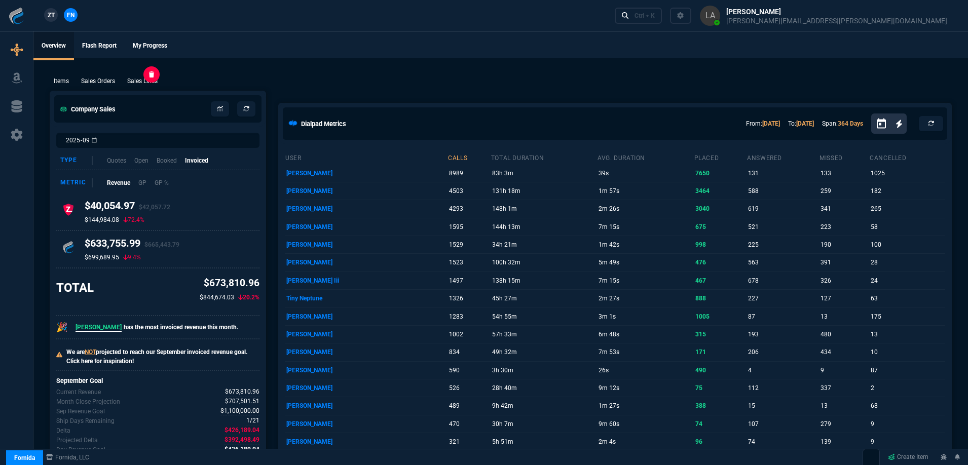
click at [141, 83] on p "Sales Lines" at bounding box center [142, 81] width 30 height 9
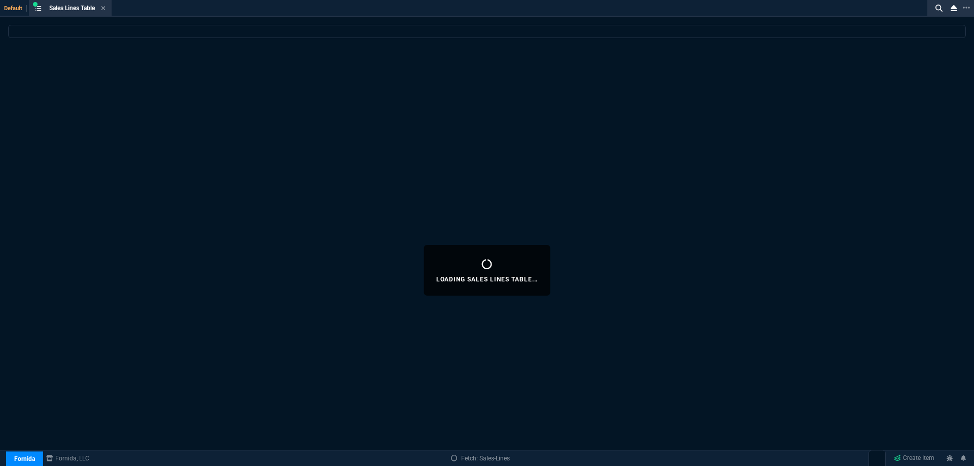
select select
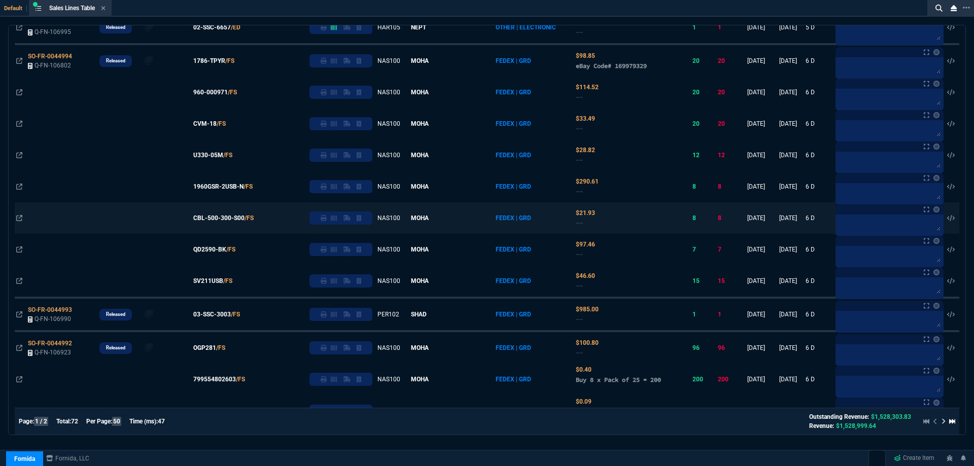
scroll to position [507, 0]
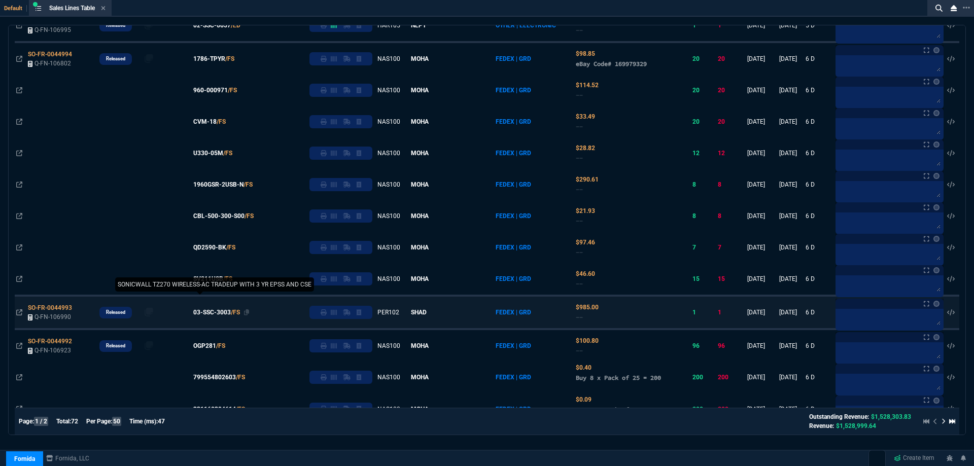
click at [231, 310] on span "03-SSC-3003" at bounding box center [212, 312] width 38 height 9
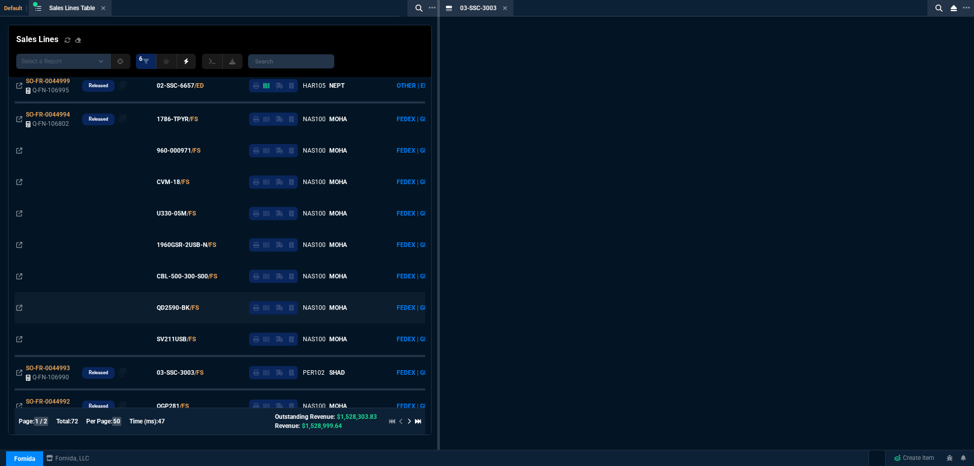
scroll to position [567, 0]
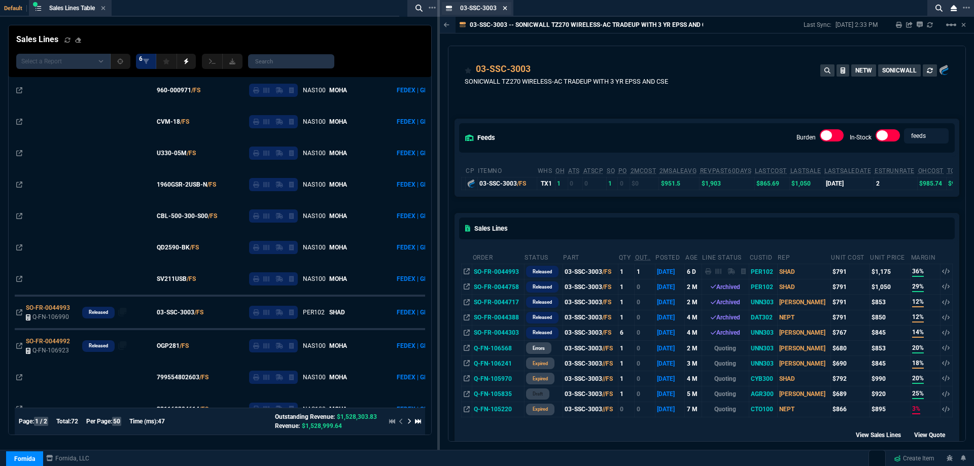
click at [507, 10] on icon at bounding box center [505, 8] width 4 height 4
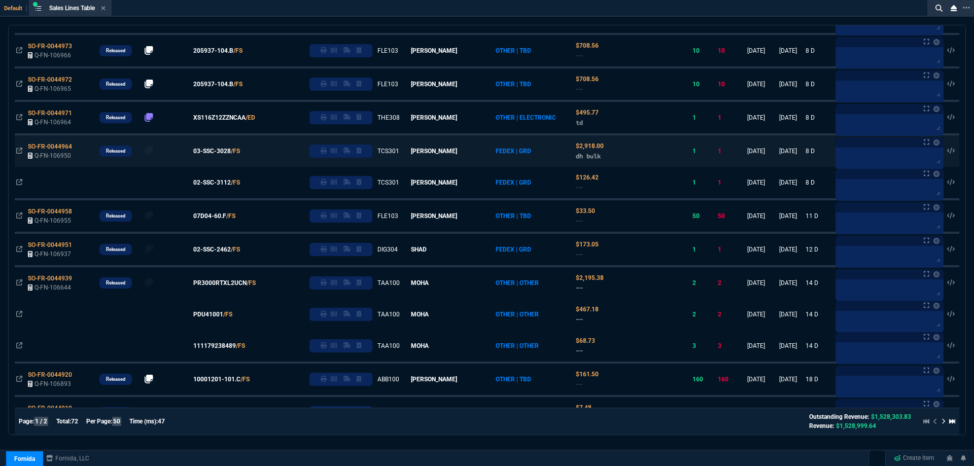
scroll to position [1268, 0]
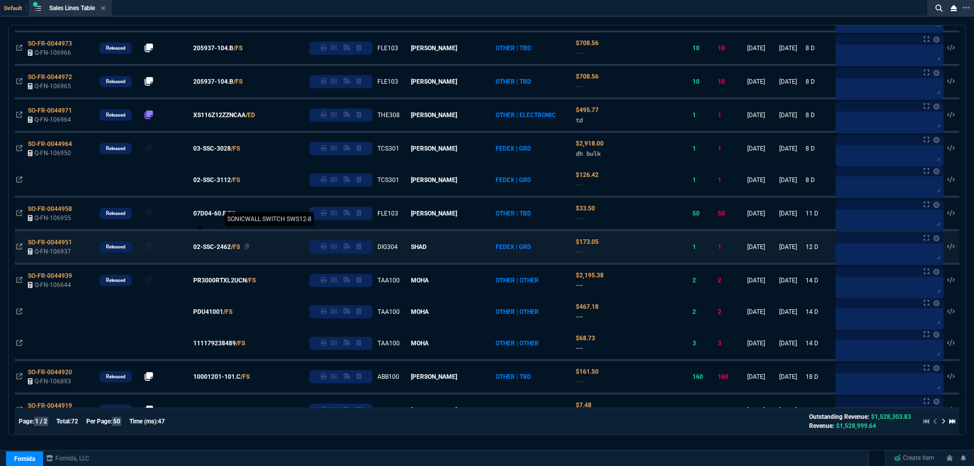
click at [231, 248] on span "02-SSC-2462" at bounding box center [212, 246] width 38 height 9
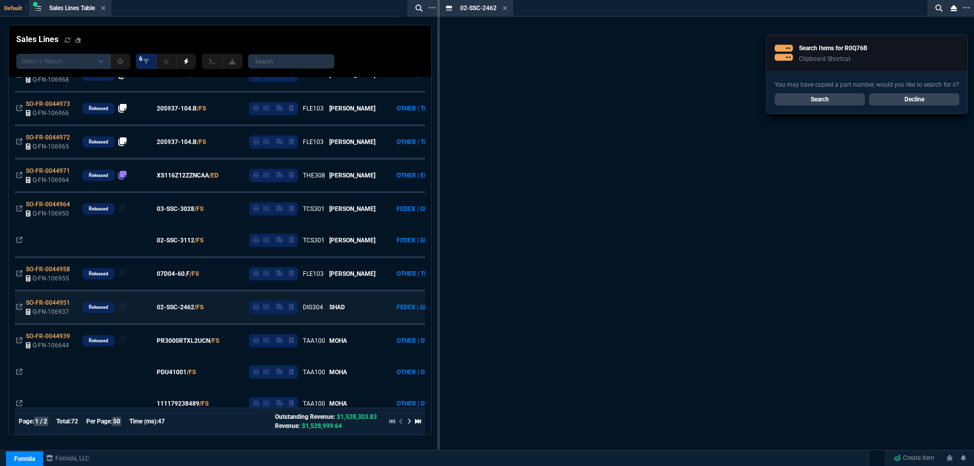
scroll to position [1328, 0]
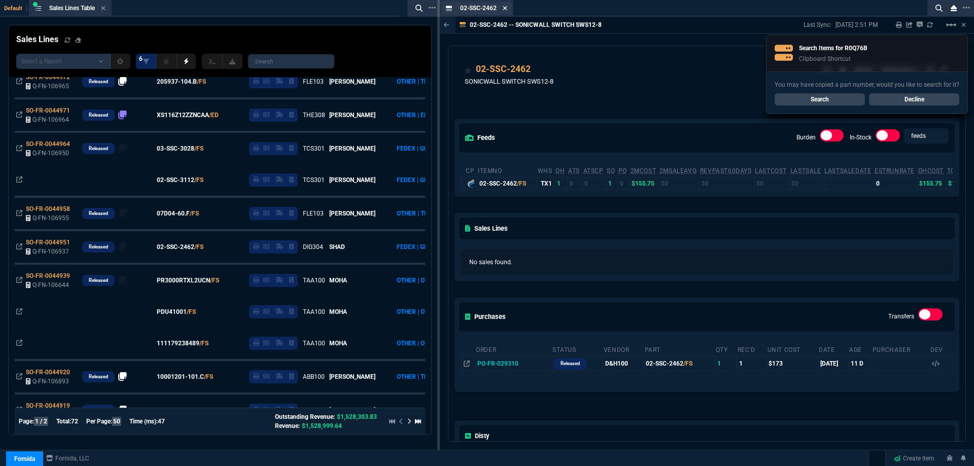
click at [506, 11] on icon at bounding box center [504, 8] width 5 height 6
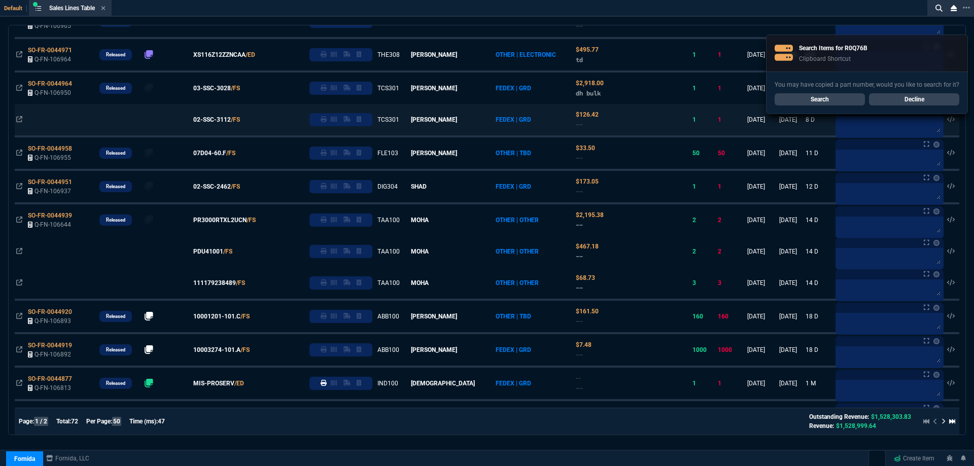
scroll to position [1268, 0]
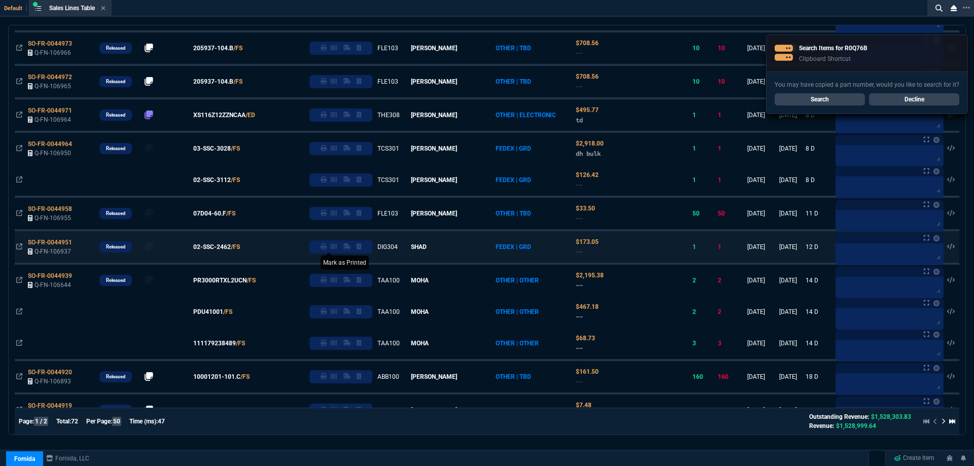
click at [327, 248] on icon at bounding box center [323, 246] width 6 height 6
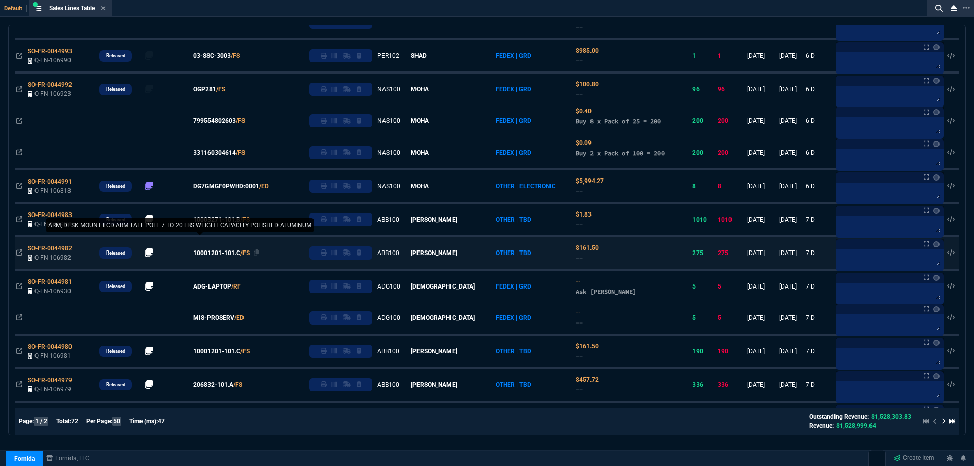
scroll to position [761, 0]
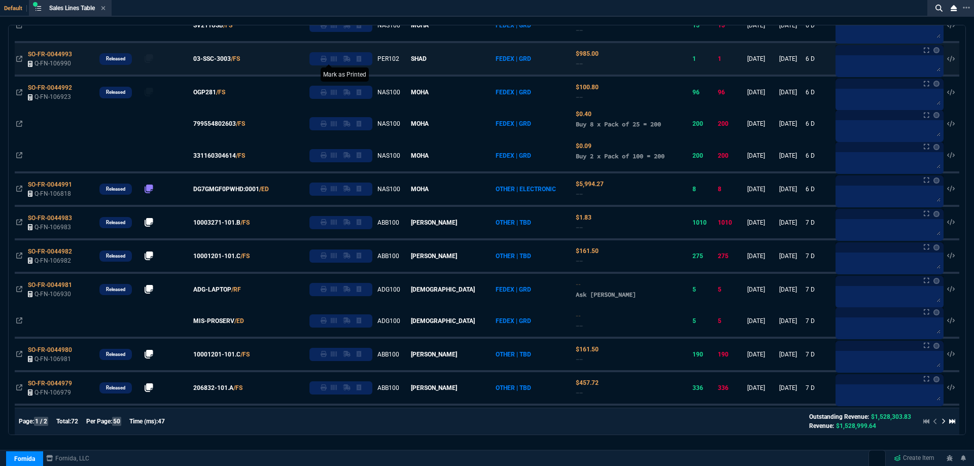
click at [327, 62] on fa-icon at bounding box center [323, 58] width 6 height 7
